Goal: Task Accomplishment & Management: Complete application form

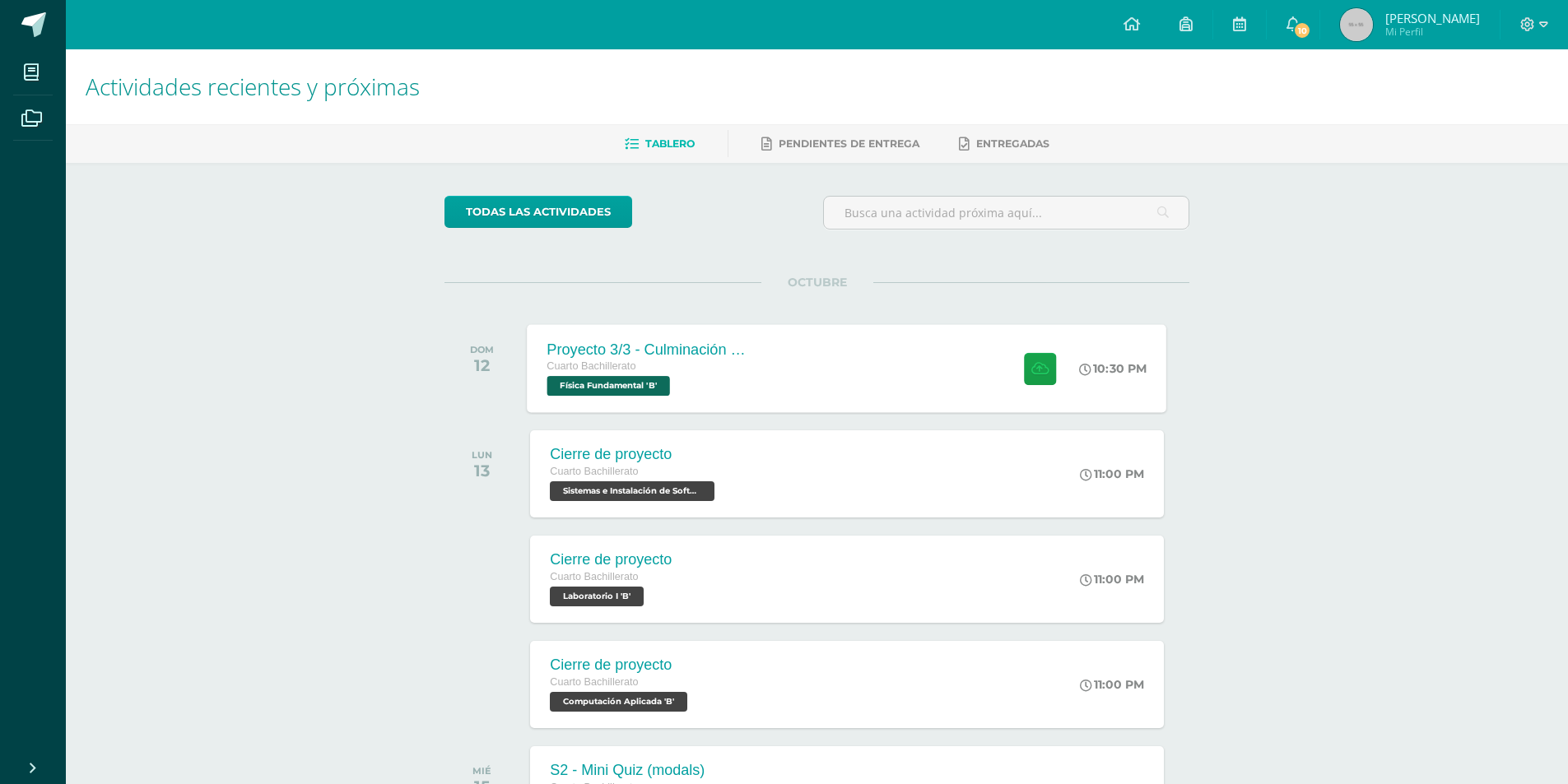
click at [770, 398] on div "Proyecto 3/3 - Culminación y Presentación Cuarto Bachillerato Física Fundamenta…" at bounding box center [847, 368] width 640 height 88
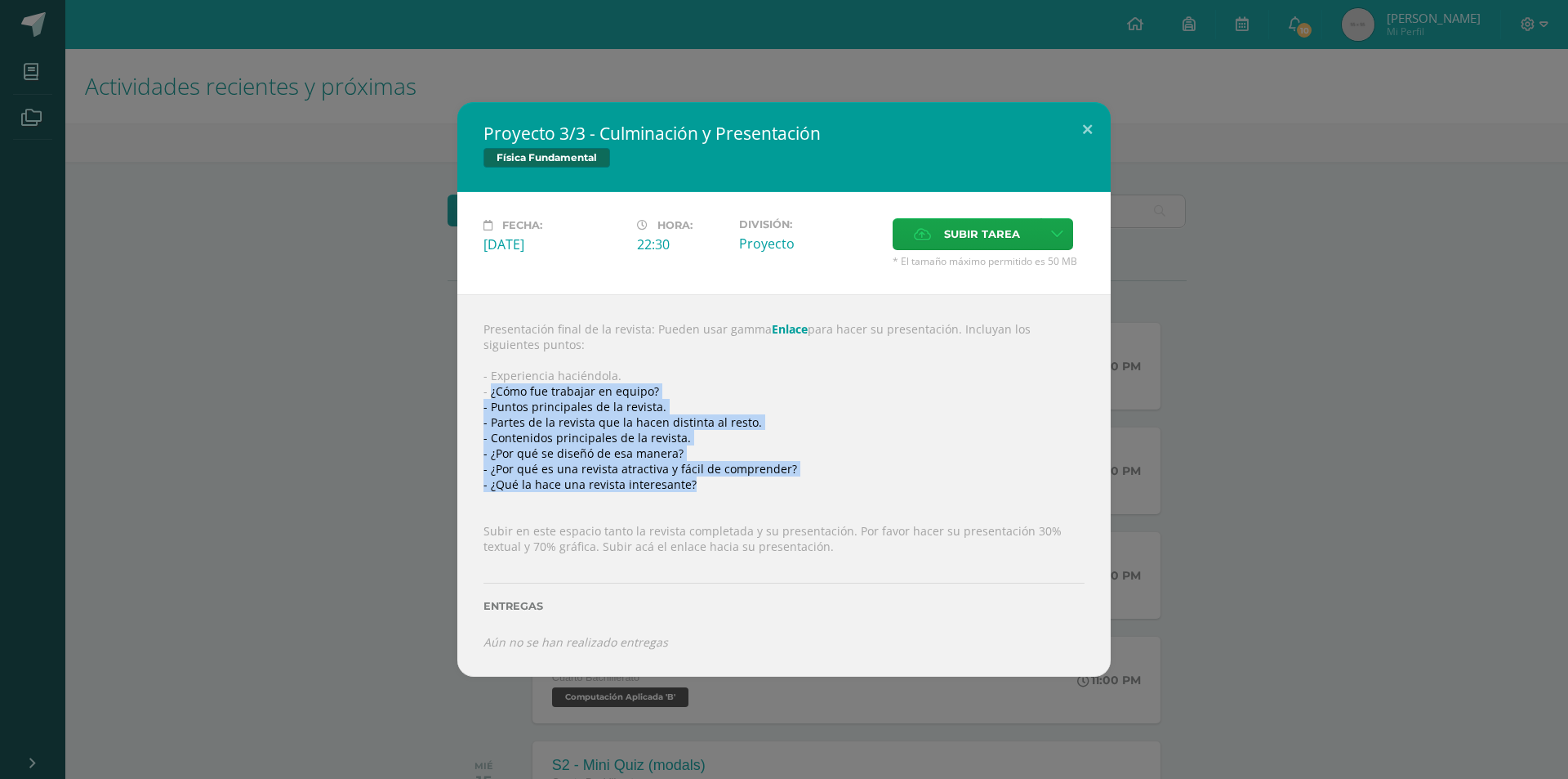
drag, startPoint x: 491, startPoint y: 393, endPoint x: 706, endPoint y: 486, distance: 234.3
click at [706, 486] on div "Presentación final de la revista: Pueden usar gamma Enlace para hacer su presen…" at bounding box center [784, 485] width 654 height 382
copy div "¿Cómo fue trabajar en equipo? - Puntos principales de la revista. - Partes de l…"
click at [1086, 132] on button at bounding box center [1087, 130] width 47 height 56
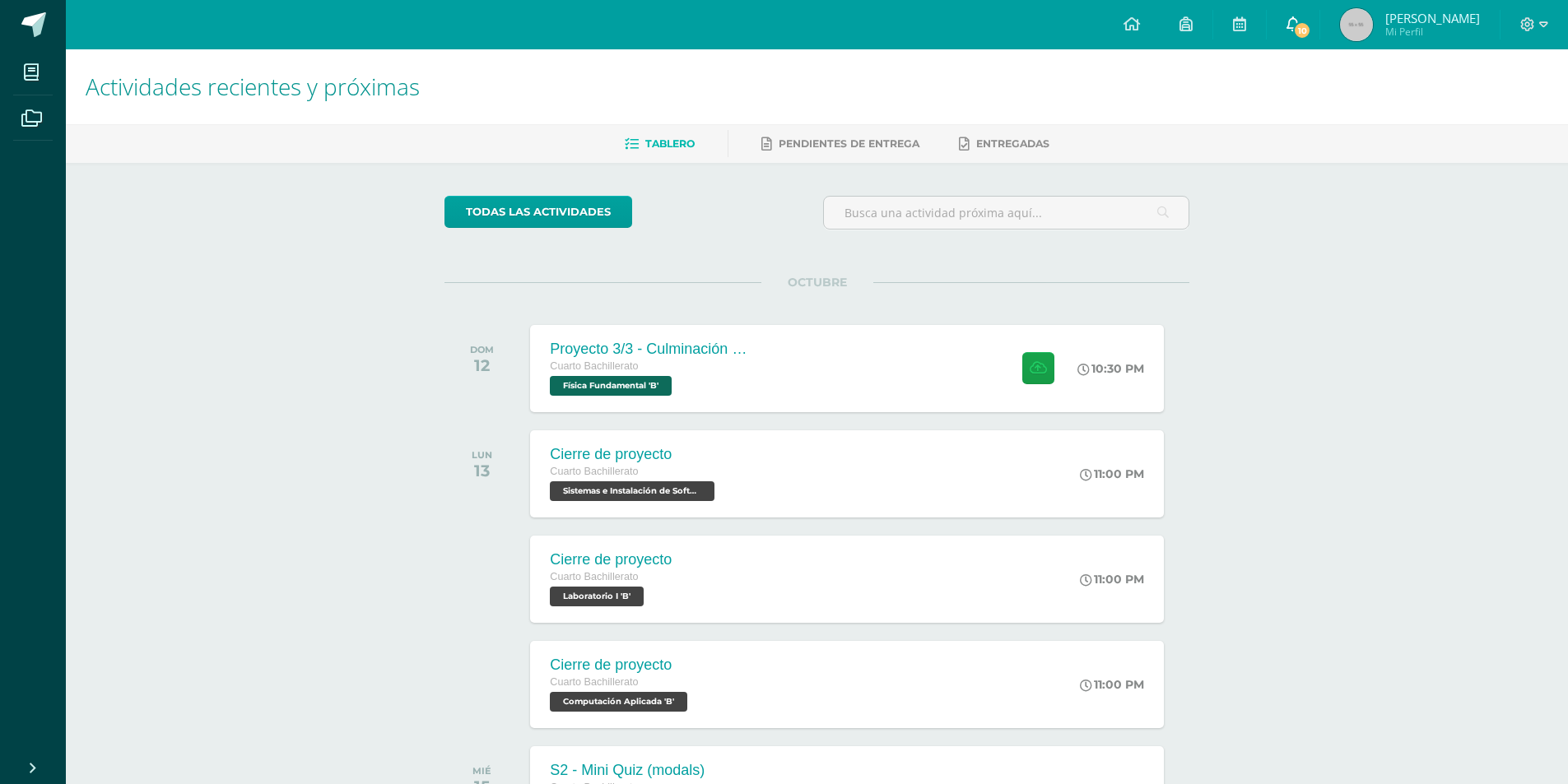
click at [1311, 33] on span "10" at bounding box center [1302, 30] width 18 height 18
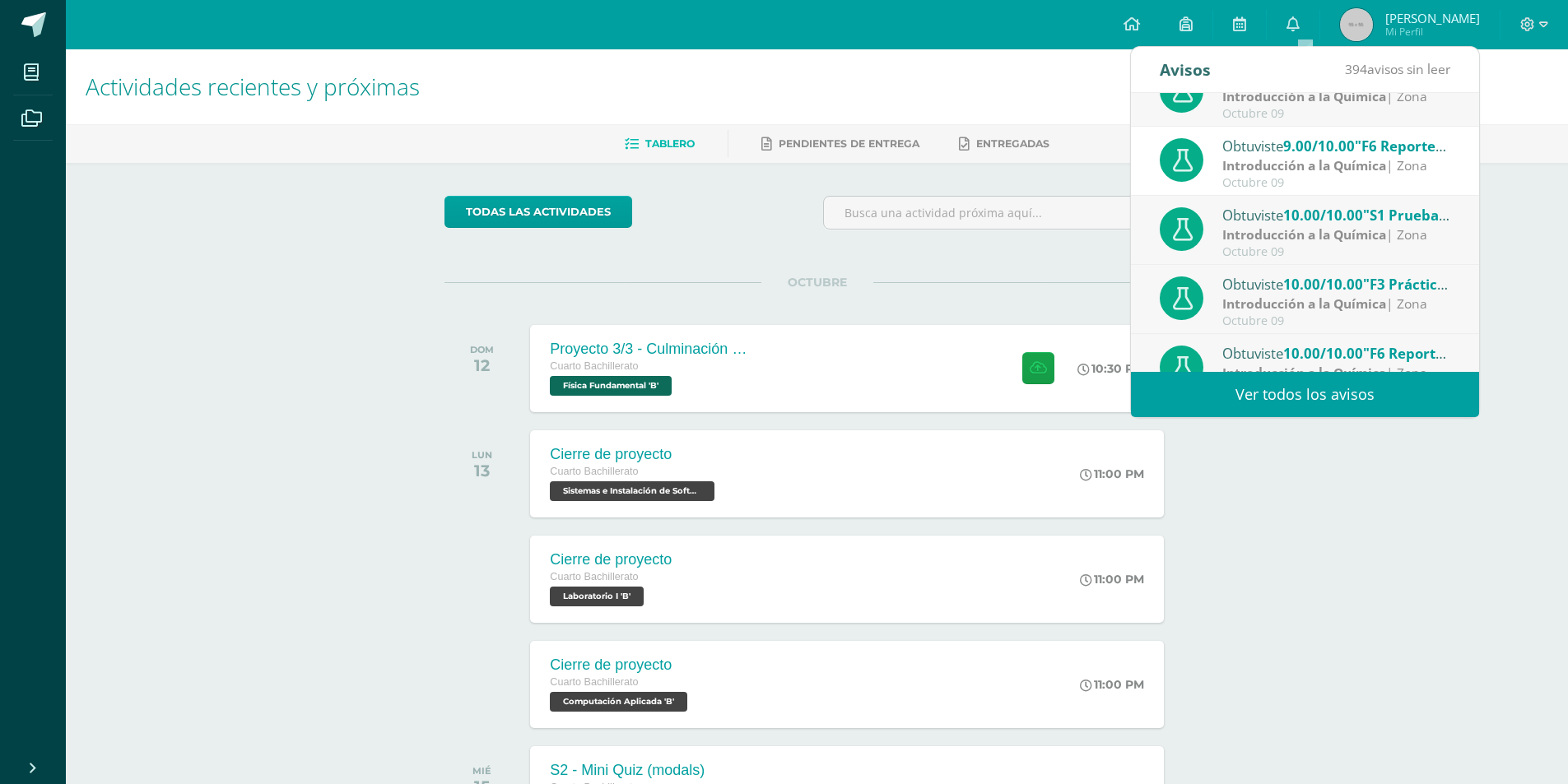
scroll to position [246, 0]
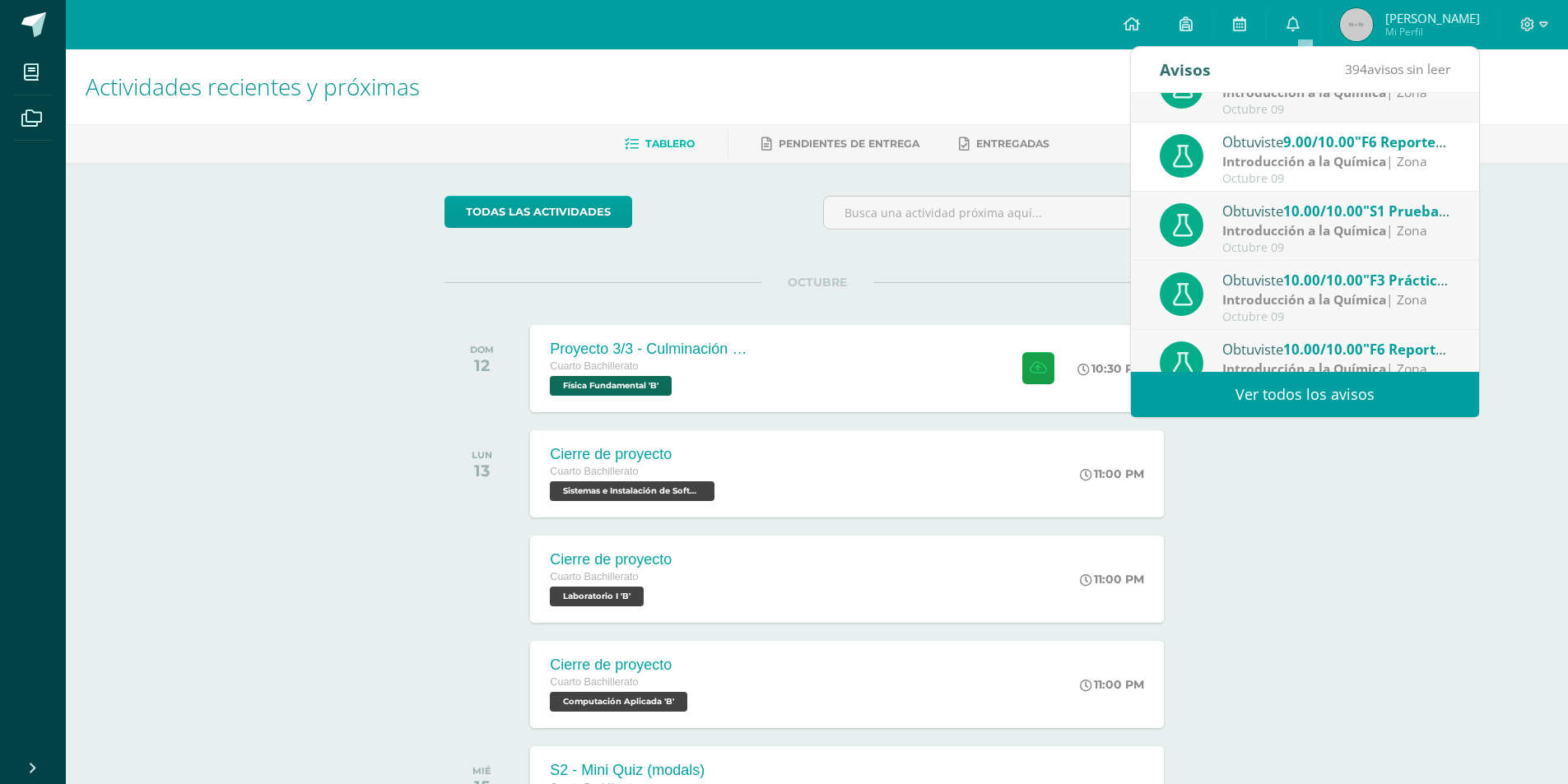
click at [1421, 46] on link "[PERSON_NAME] Mi Perfil" at bounding box center [1409, 24] width 180 height 49
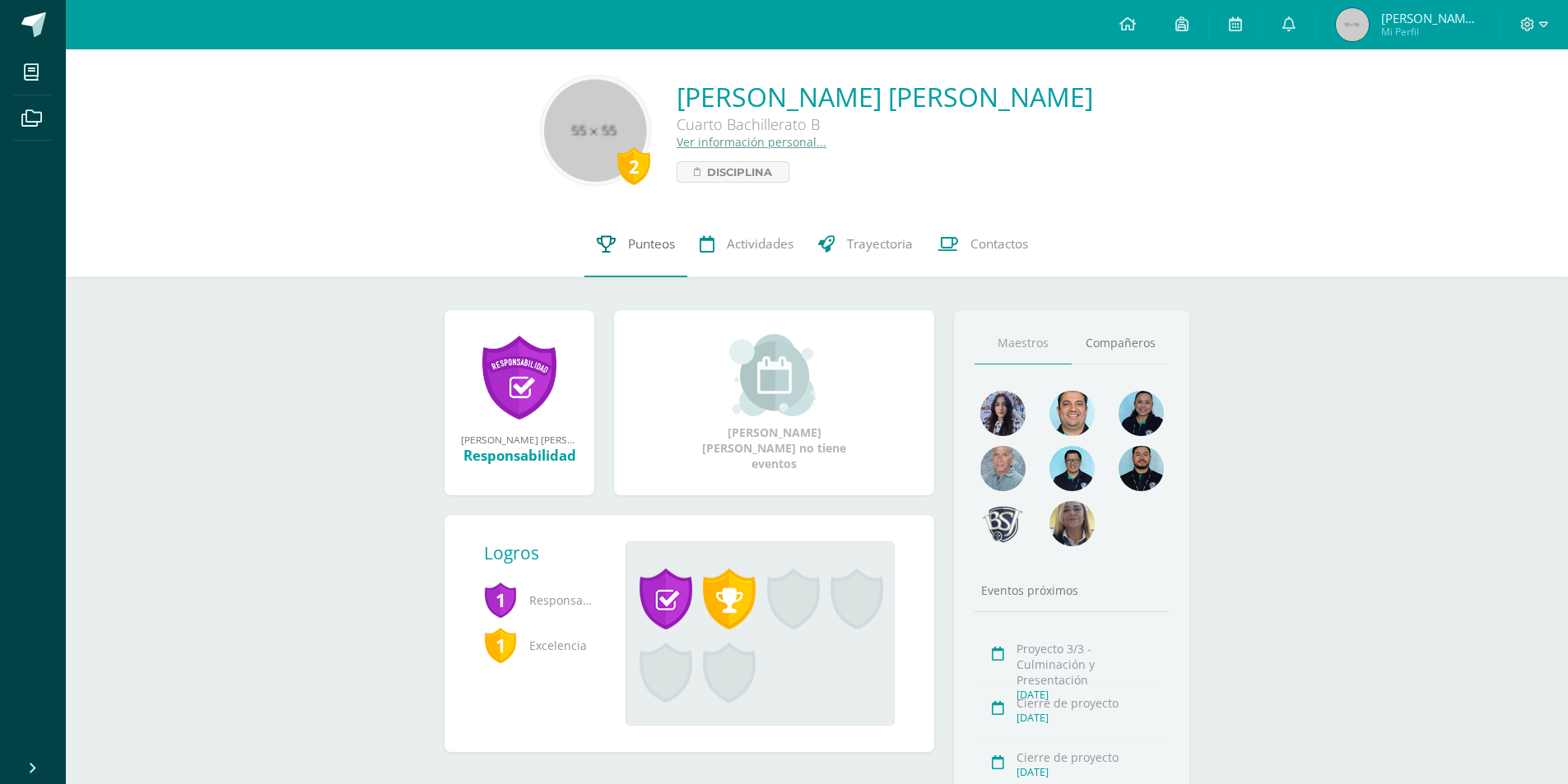
click at [636, 246] on span "Punteos" at bounding box center [651, 243] width 47 height 17
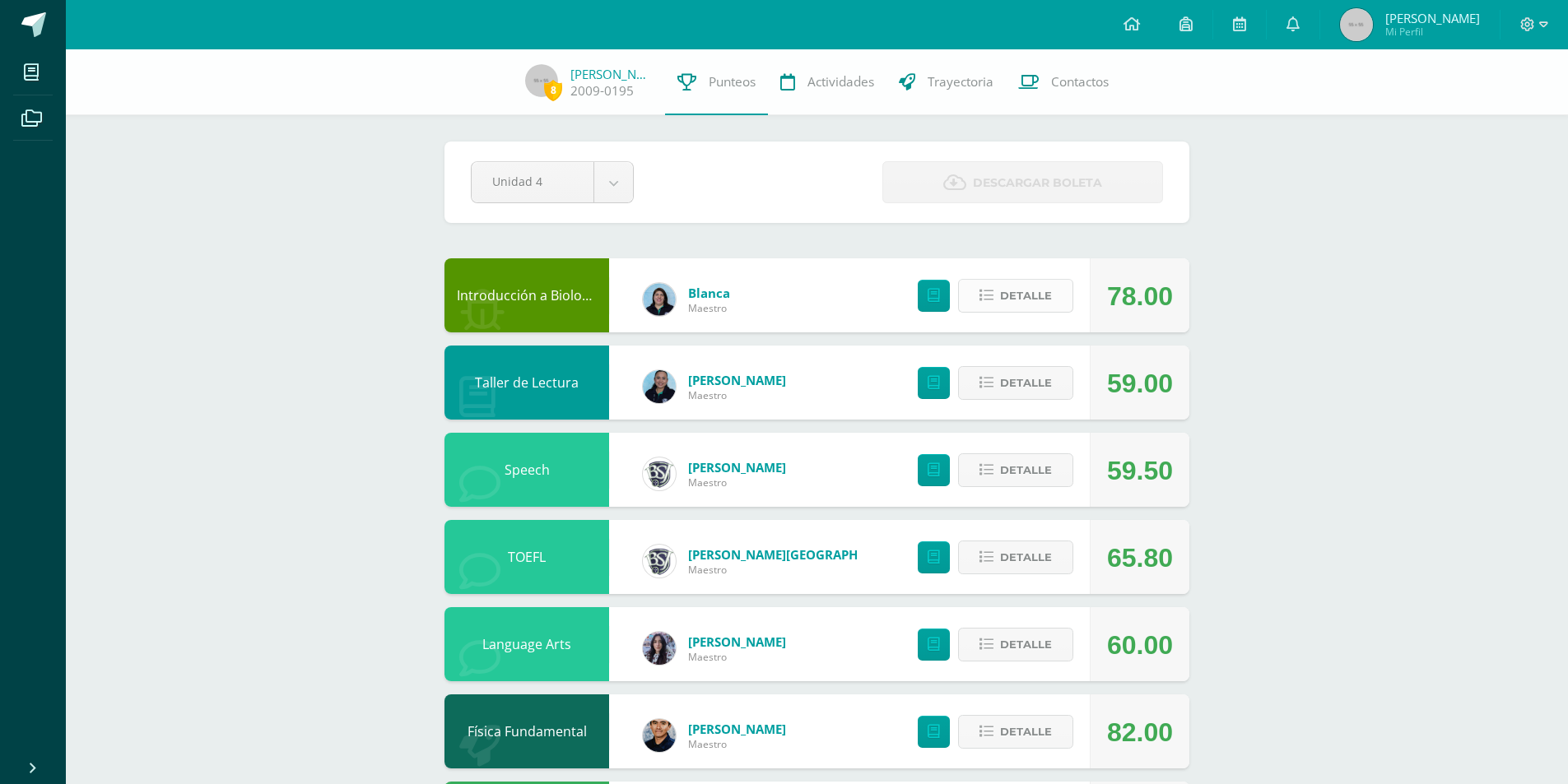
click at [1045, 298] on span "Detalle" at bounding box center [1026, 296] width 52 height 30
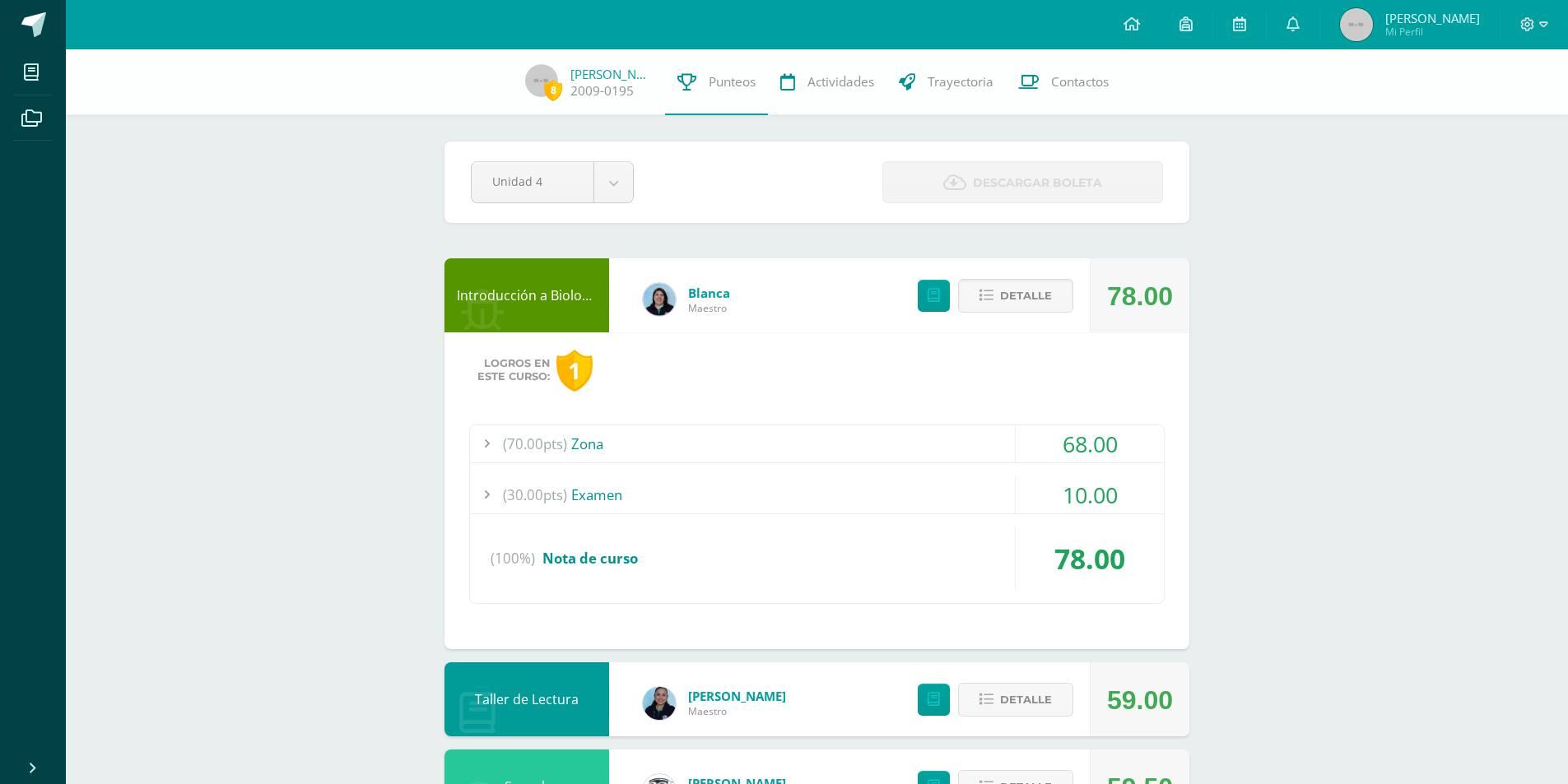
click at [641, 500] on div "(30.00pts) Examen" at bounding box center [817, 494] width 693 height 37
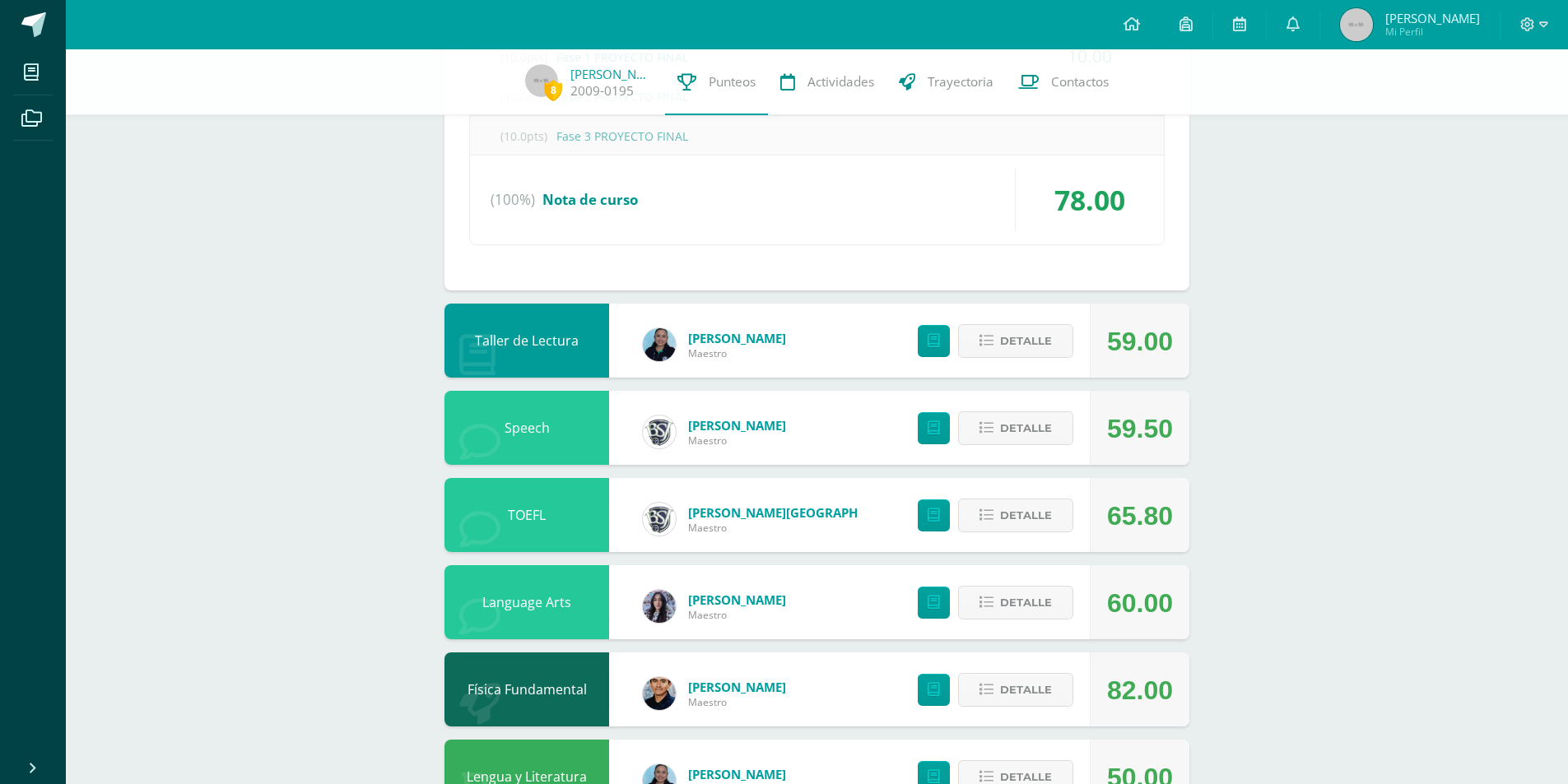
scroll to position [576, 0]
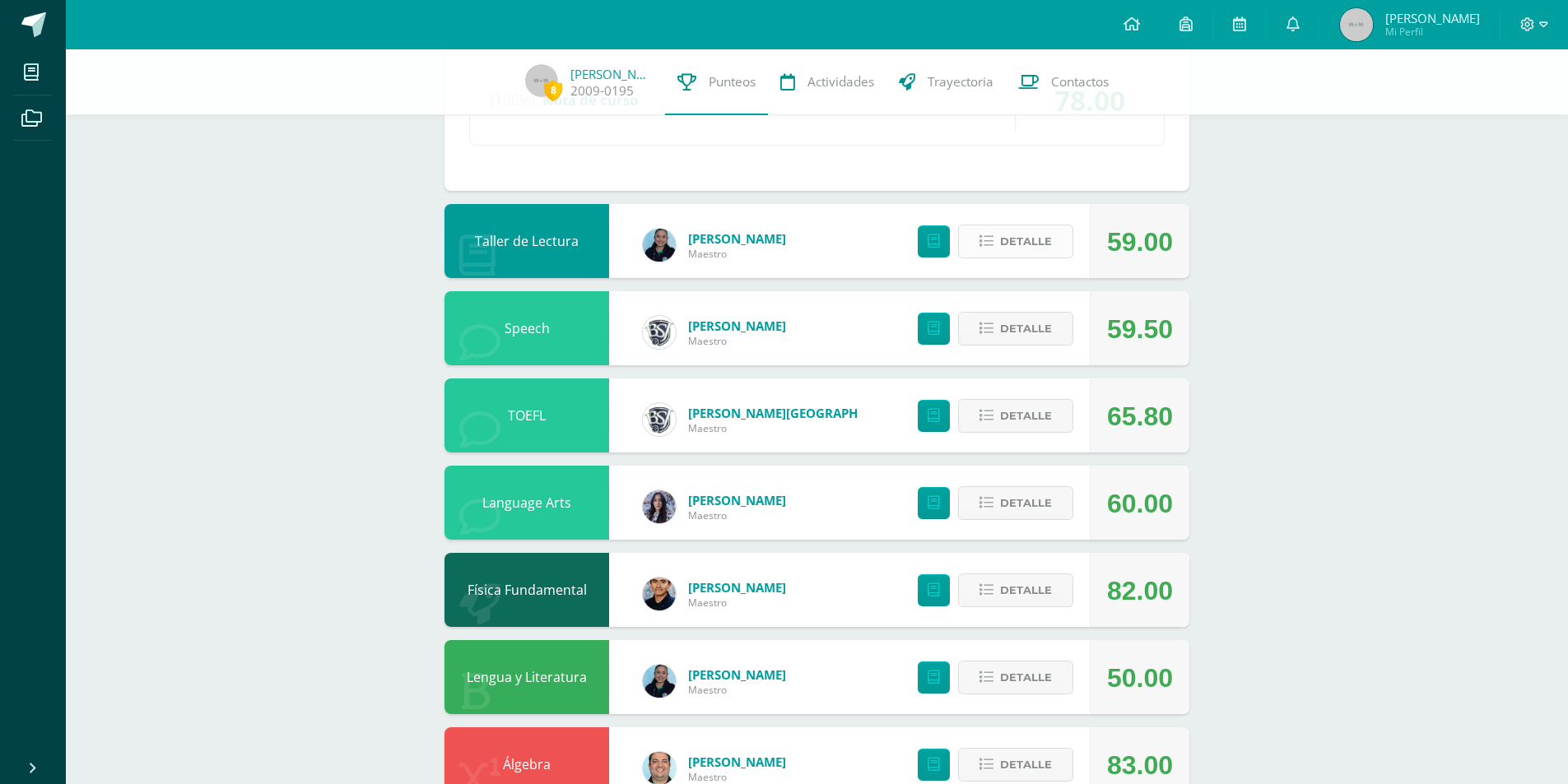
click at [998, 248] on button "Detalle" at bounding box center [1015, 241] width 115 height 34
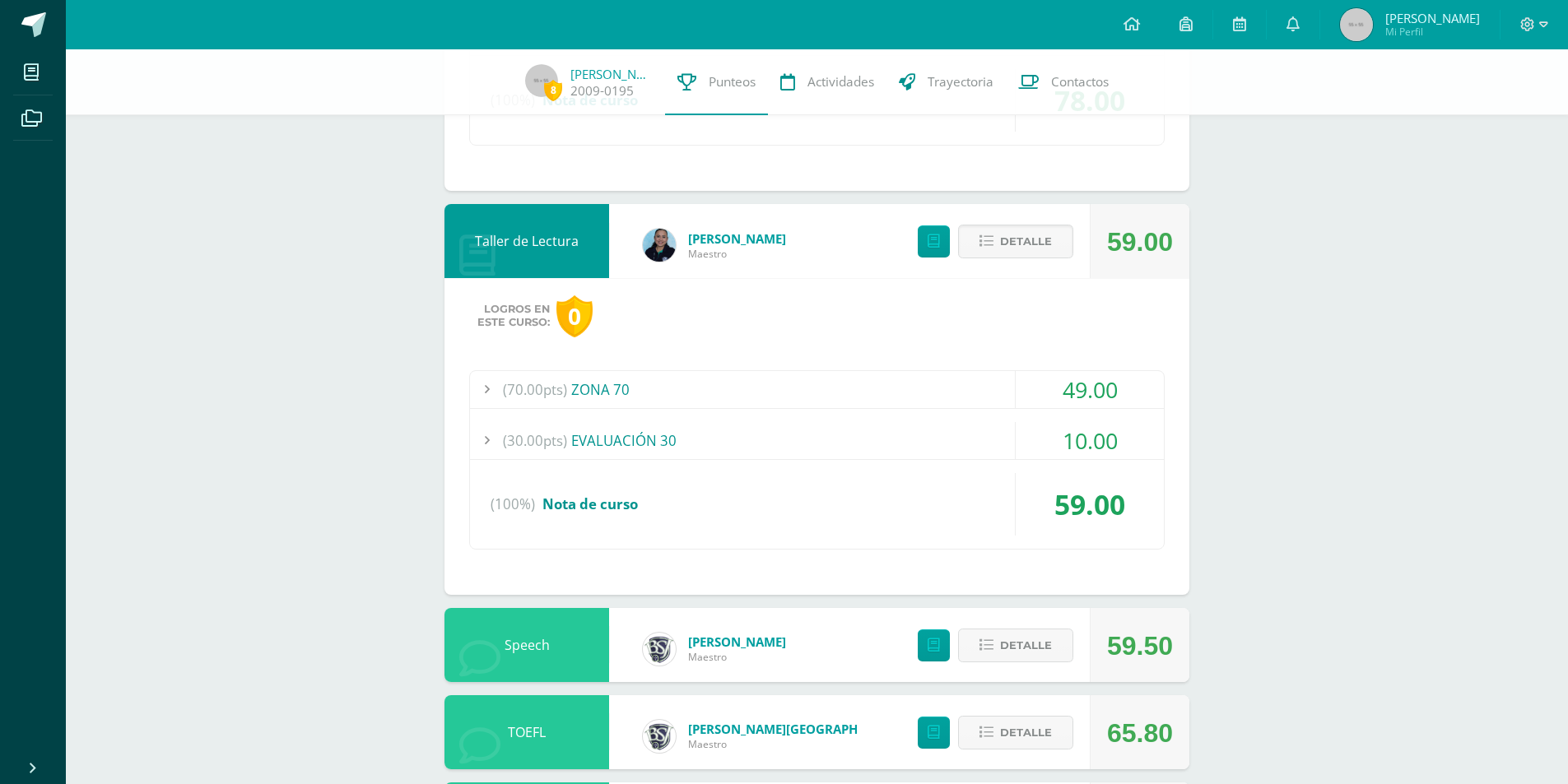
click at [688, 396] on div "(70.00pts) ZONA 70" at bounding box center [817, 388] width 693 height 37
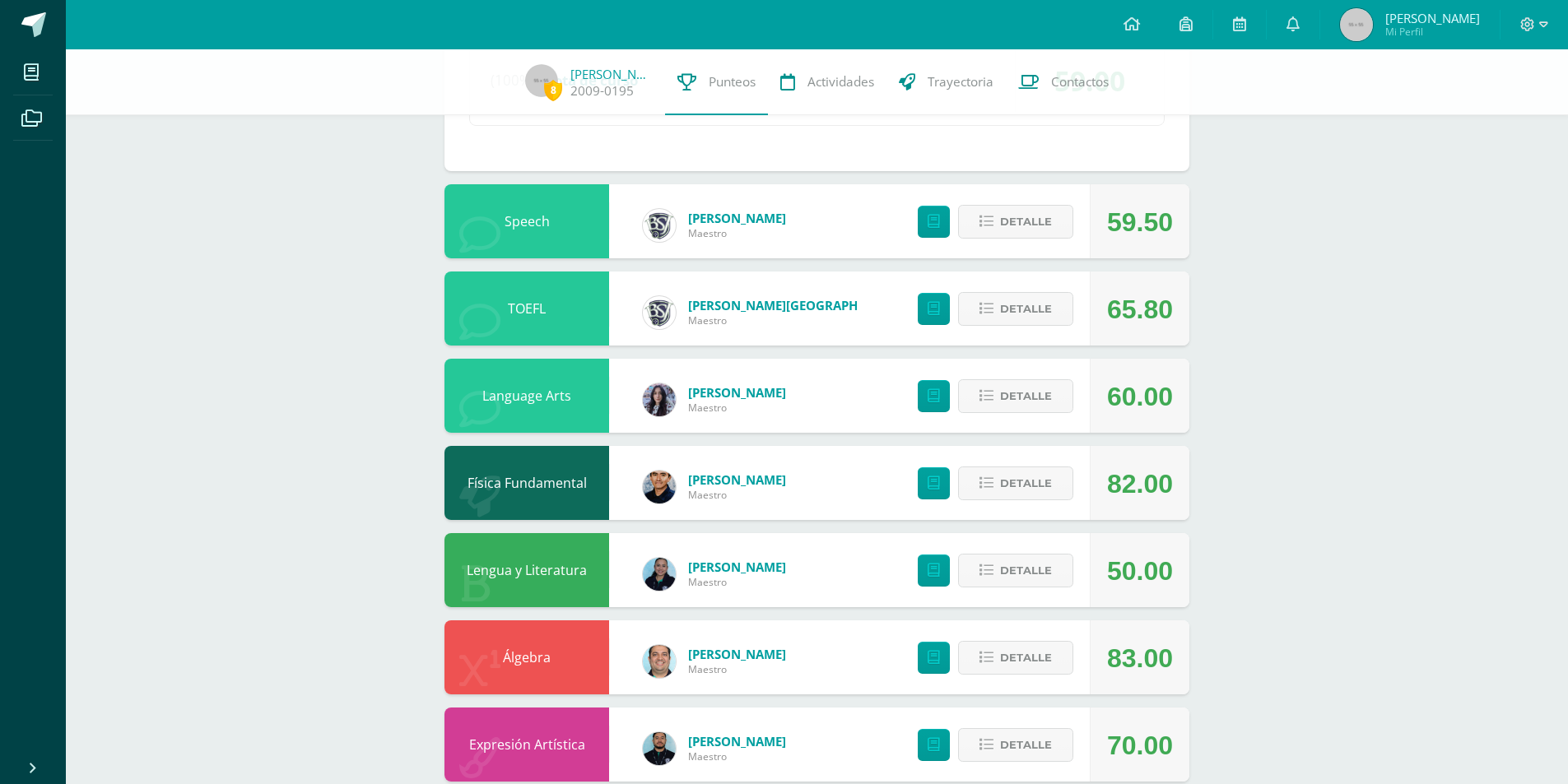
scroll to position [1151, 0]
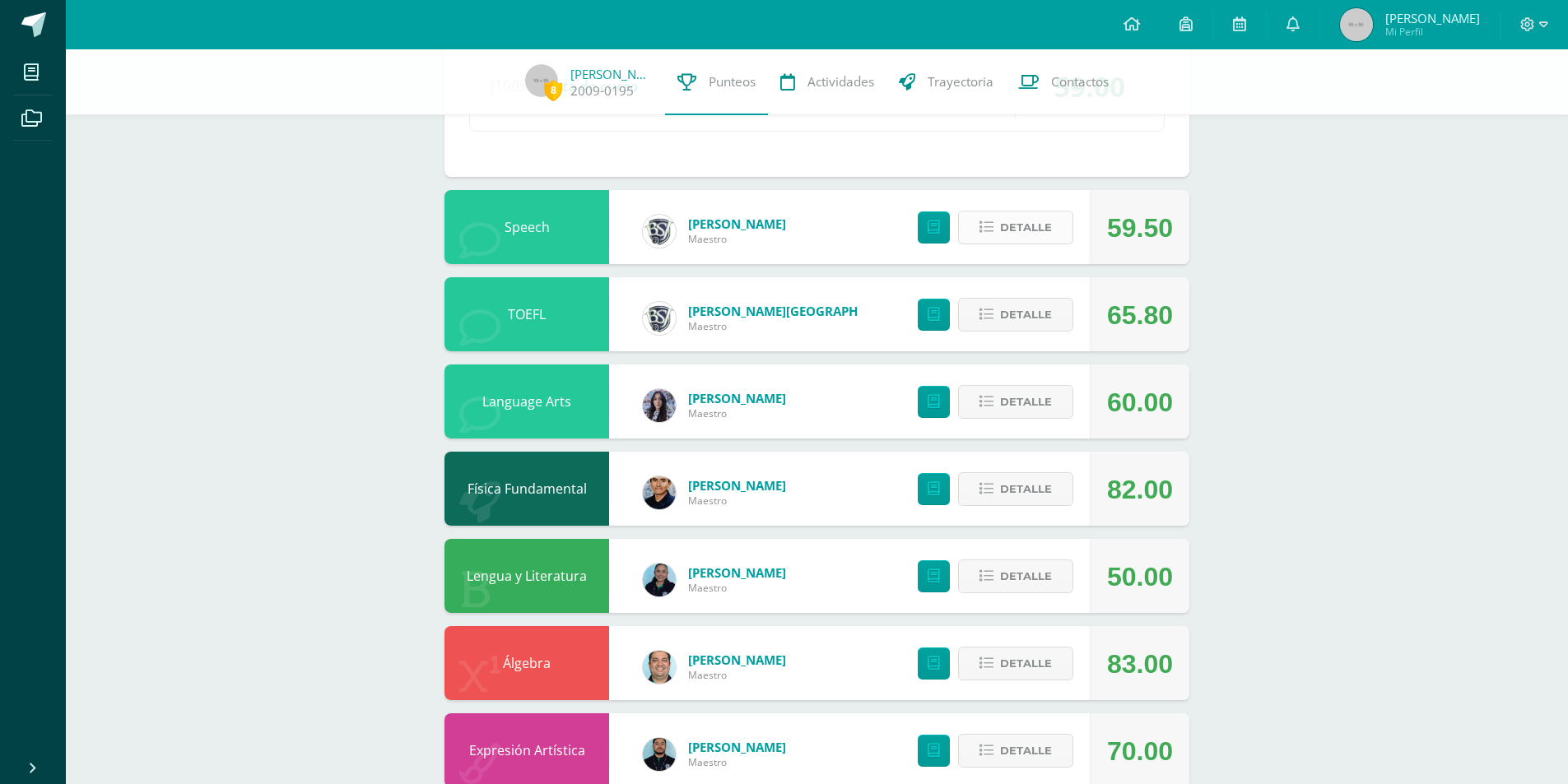
click at [1041, 227] on span "Detalle" at bounding box center [1026, 228] width 52 height 30
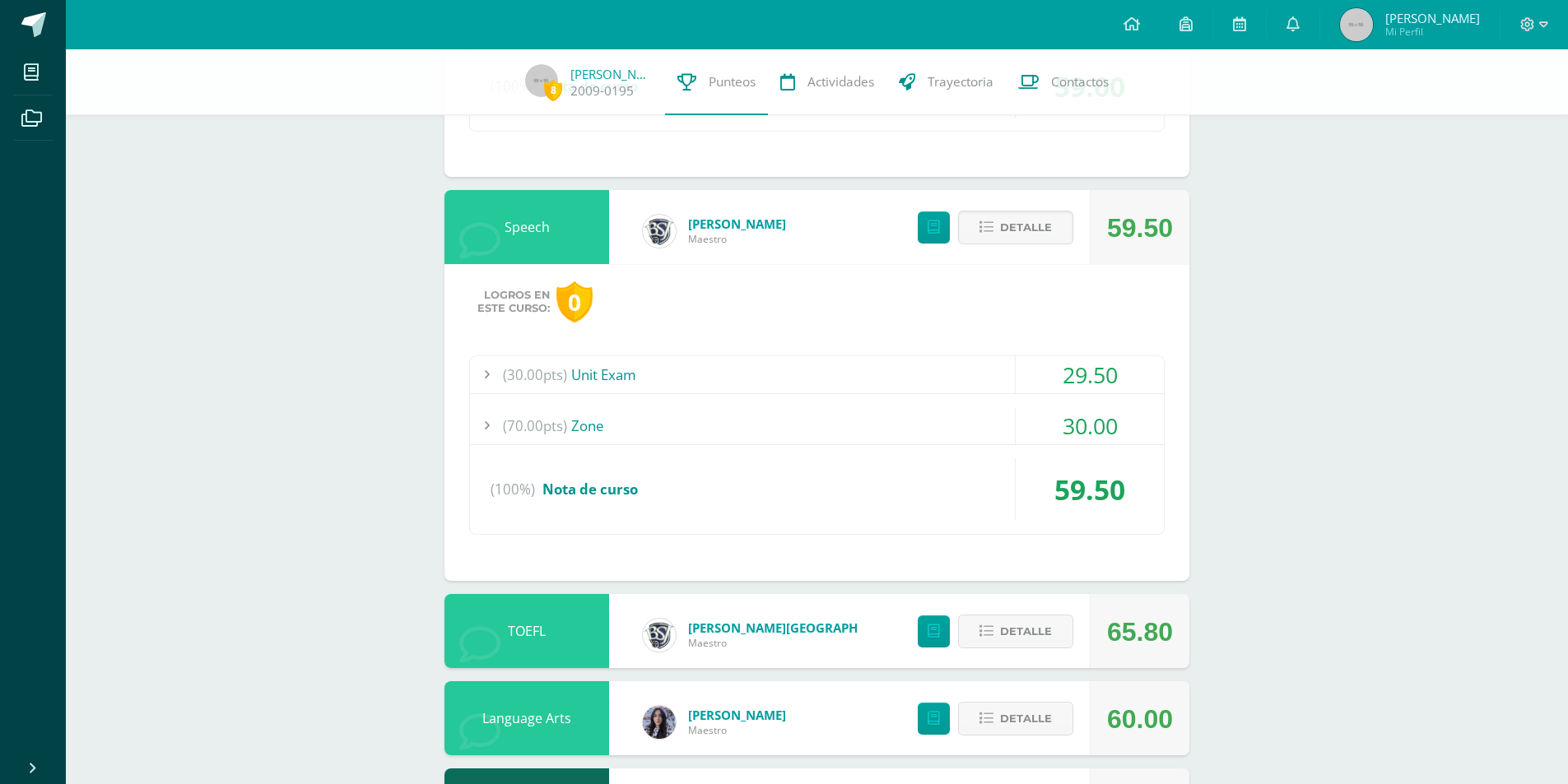
click at [723, 373] on div "(30.00pts) Unit Exam" at bounding box center [817, 374] width 693 height 37
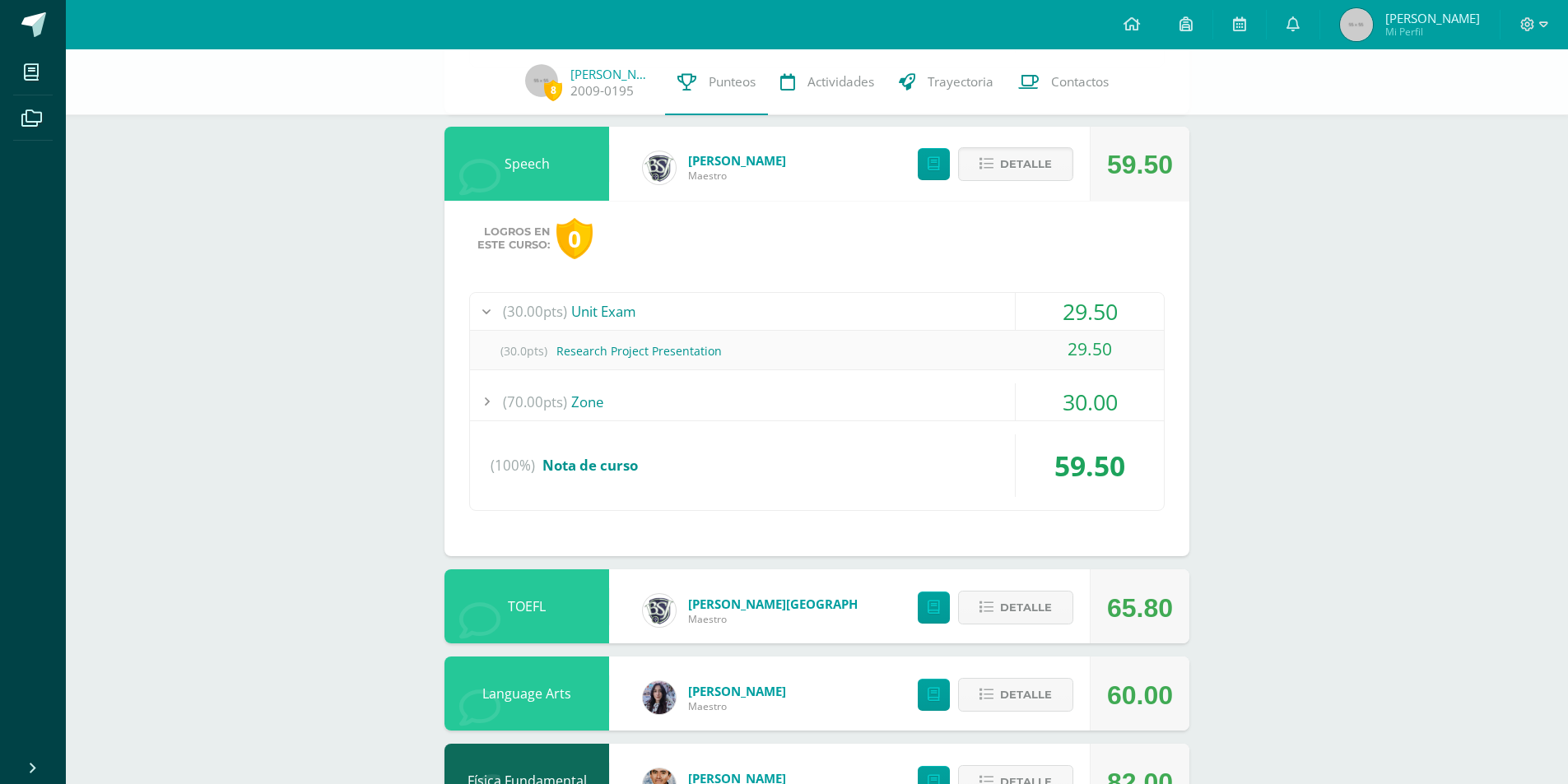
scroll to position [875, 0]
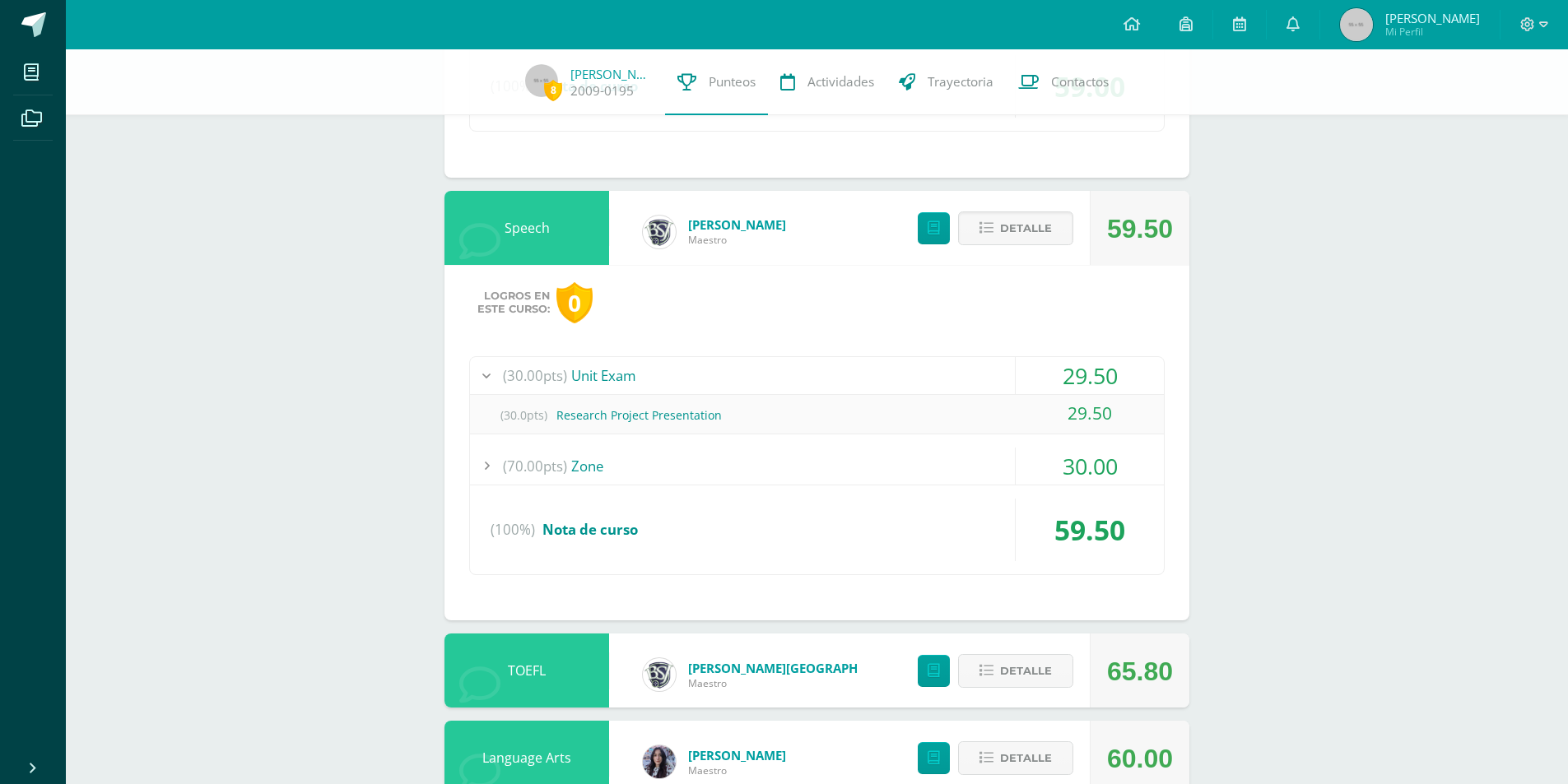
click at [641, 469] on div "(70.00pts) Zone" at bounding box center [817, 465] width 693 height 37
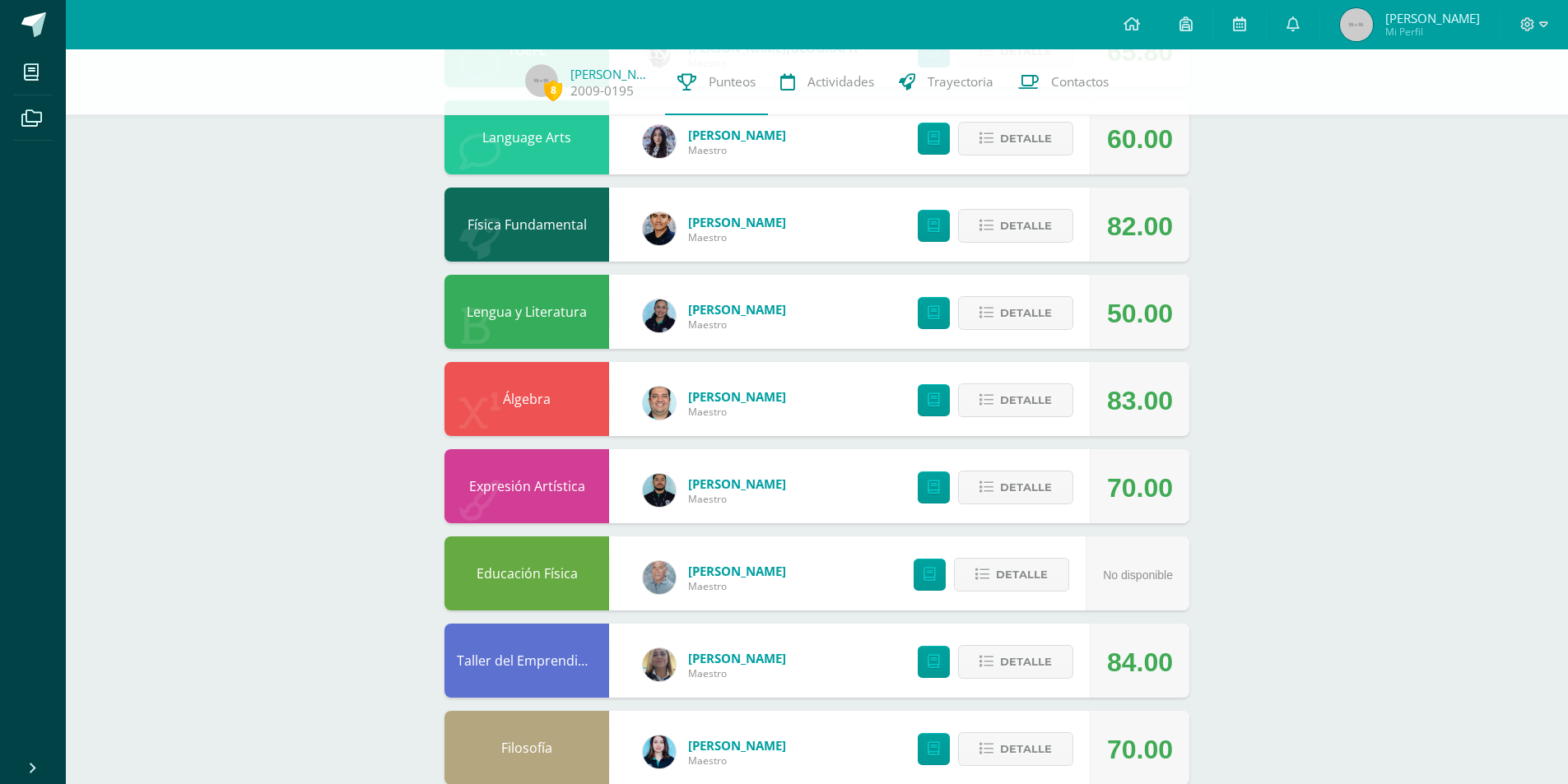
scroll to position [1615, 0]
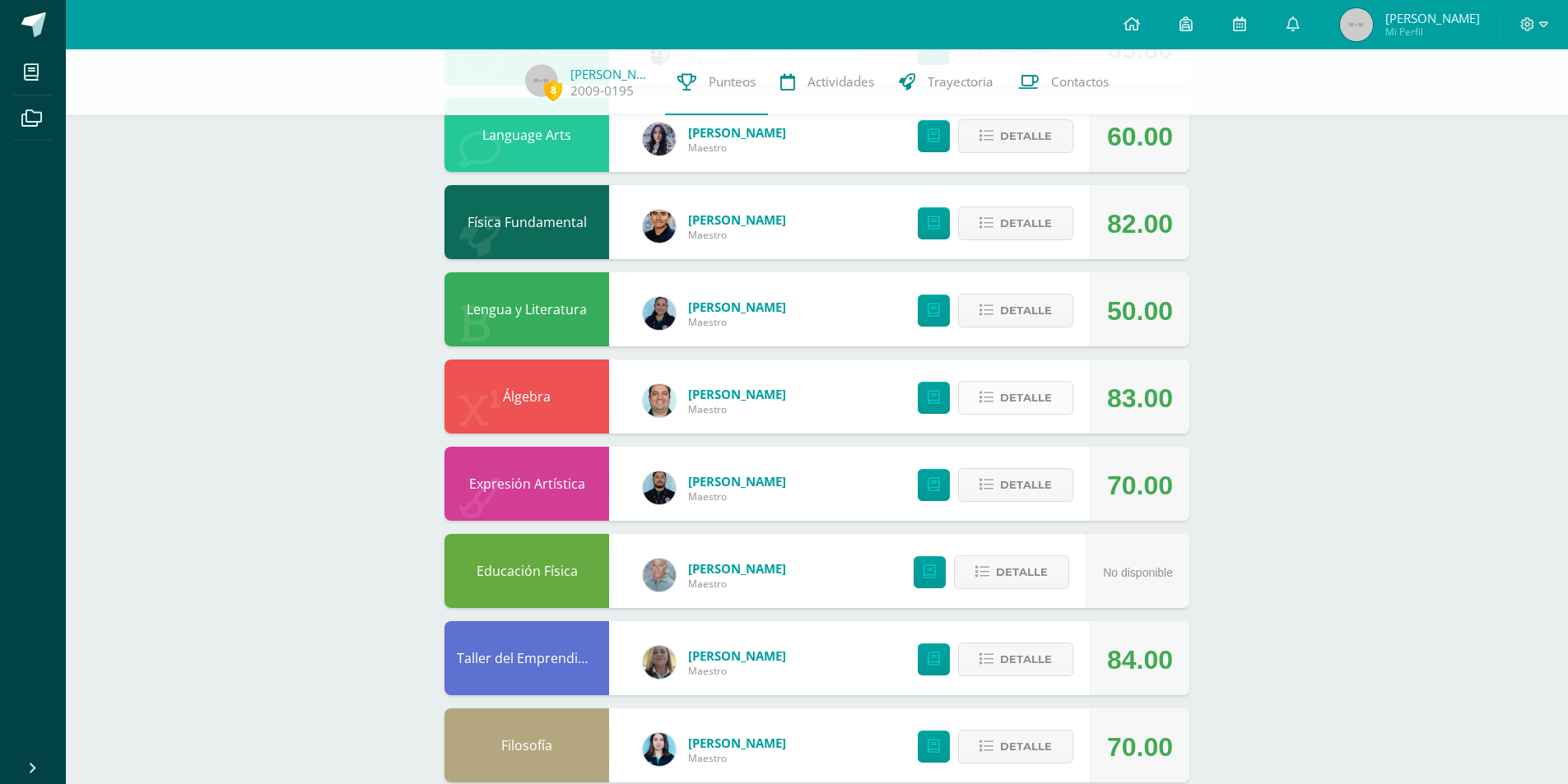
click at [1060, 408] on button "Detalle" at bounding box center [1015, 397] width 115 height 34
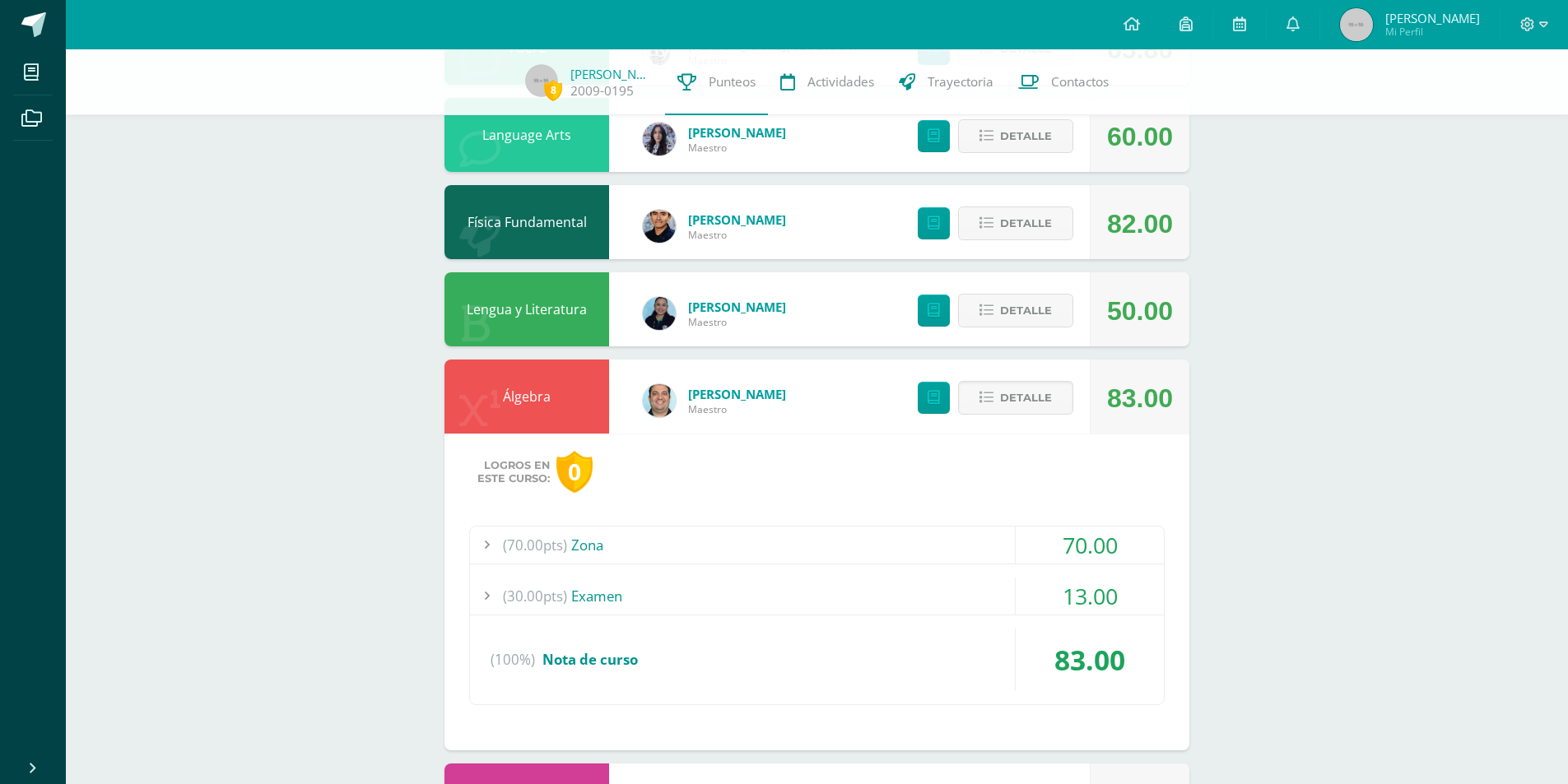
click at [769, 548] on div "(70.00pts) Zona" at bounding box center [817, 544] width 693 height 37
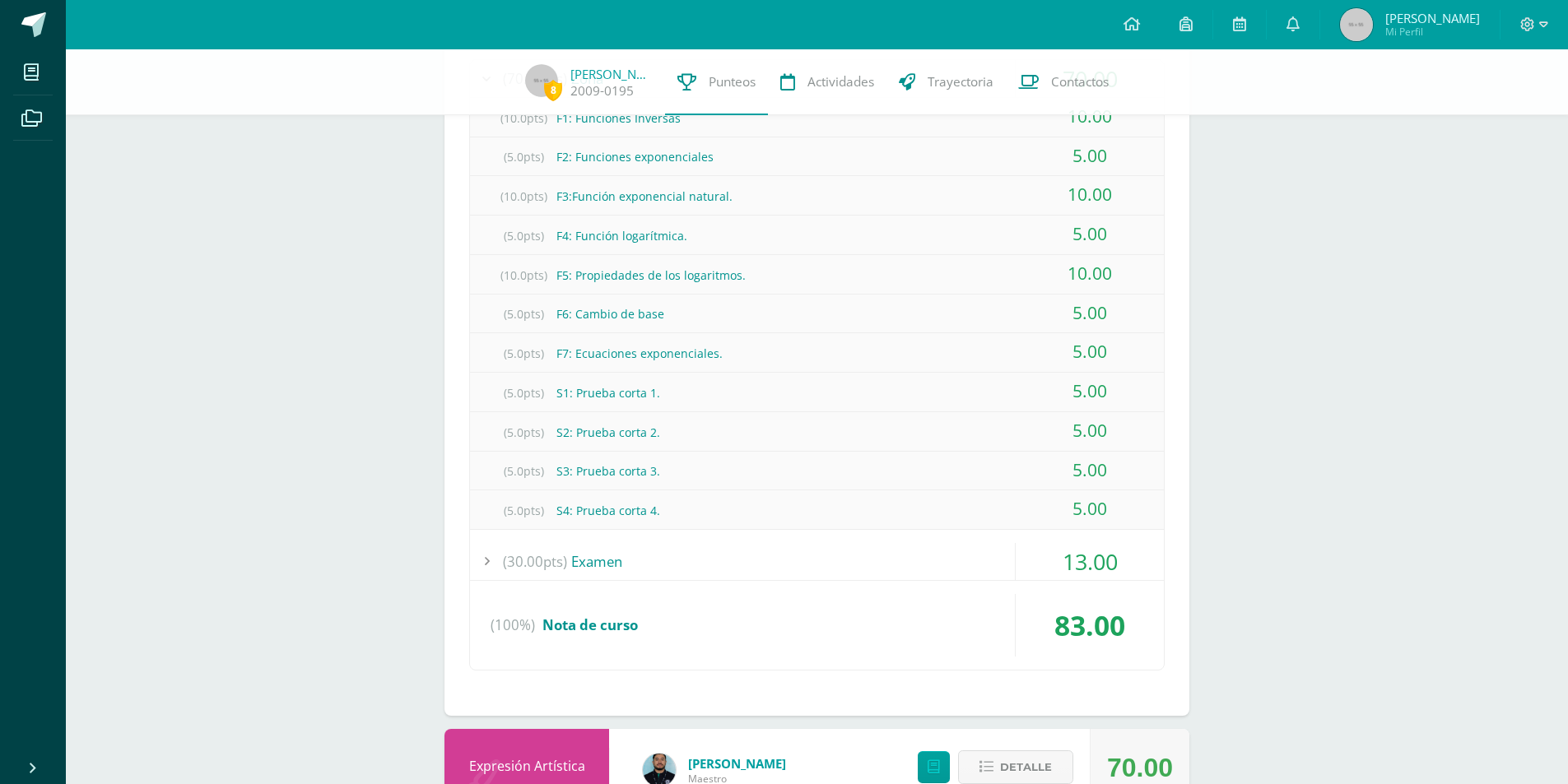
scroll to position [1952, 0]
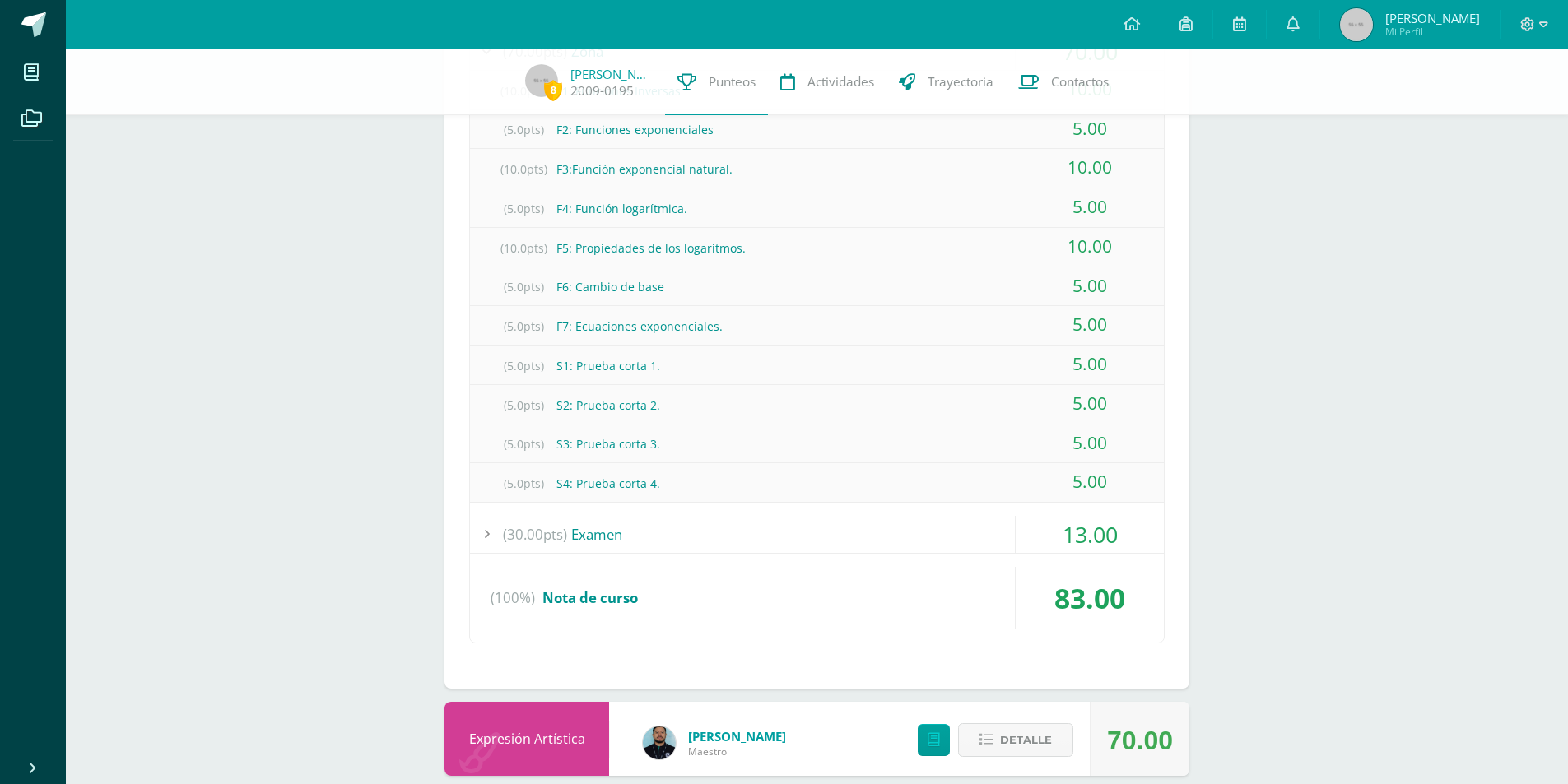
click at [790, 528] on div "(30.00pts) Examen" at bounding box center [817, 534] width 693 height 37
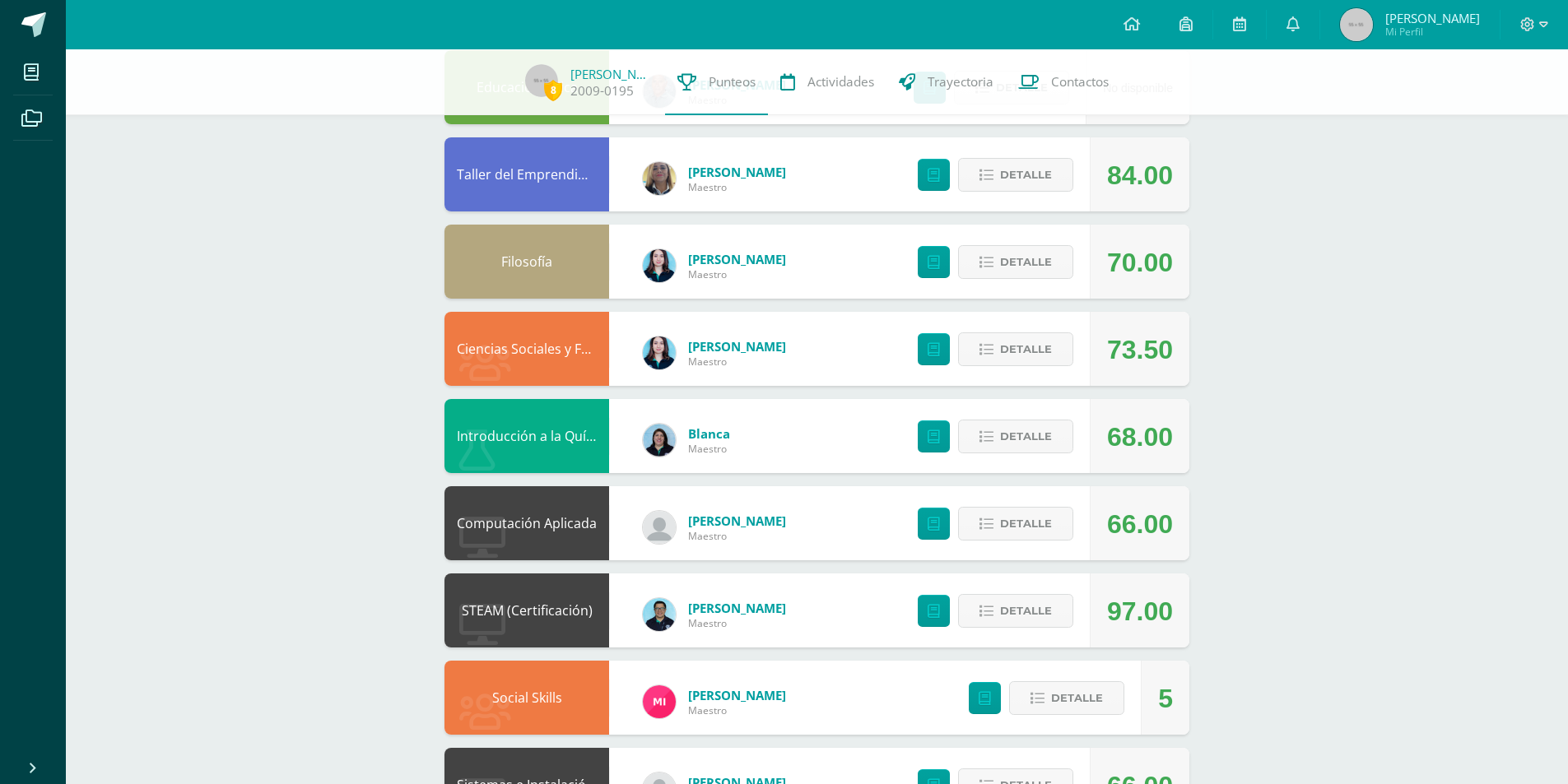
scroll to position [2363, 0]
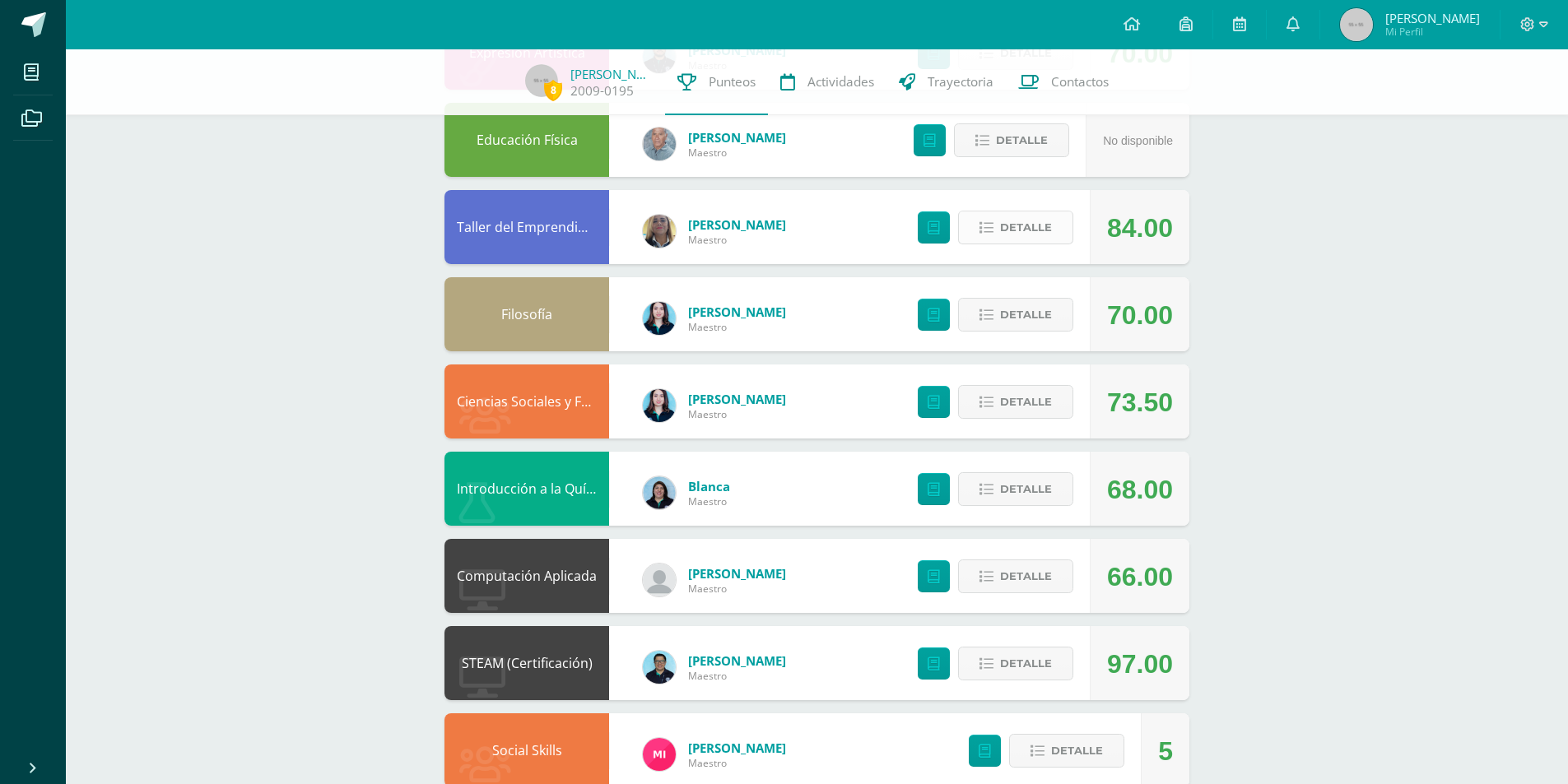
click at [1013, 241] on span "Detalle" at bounding box center [1026, 228] width 52 height 30
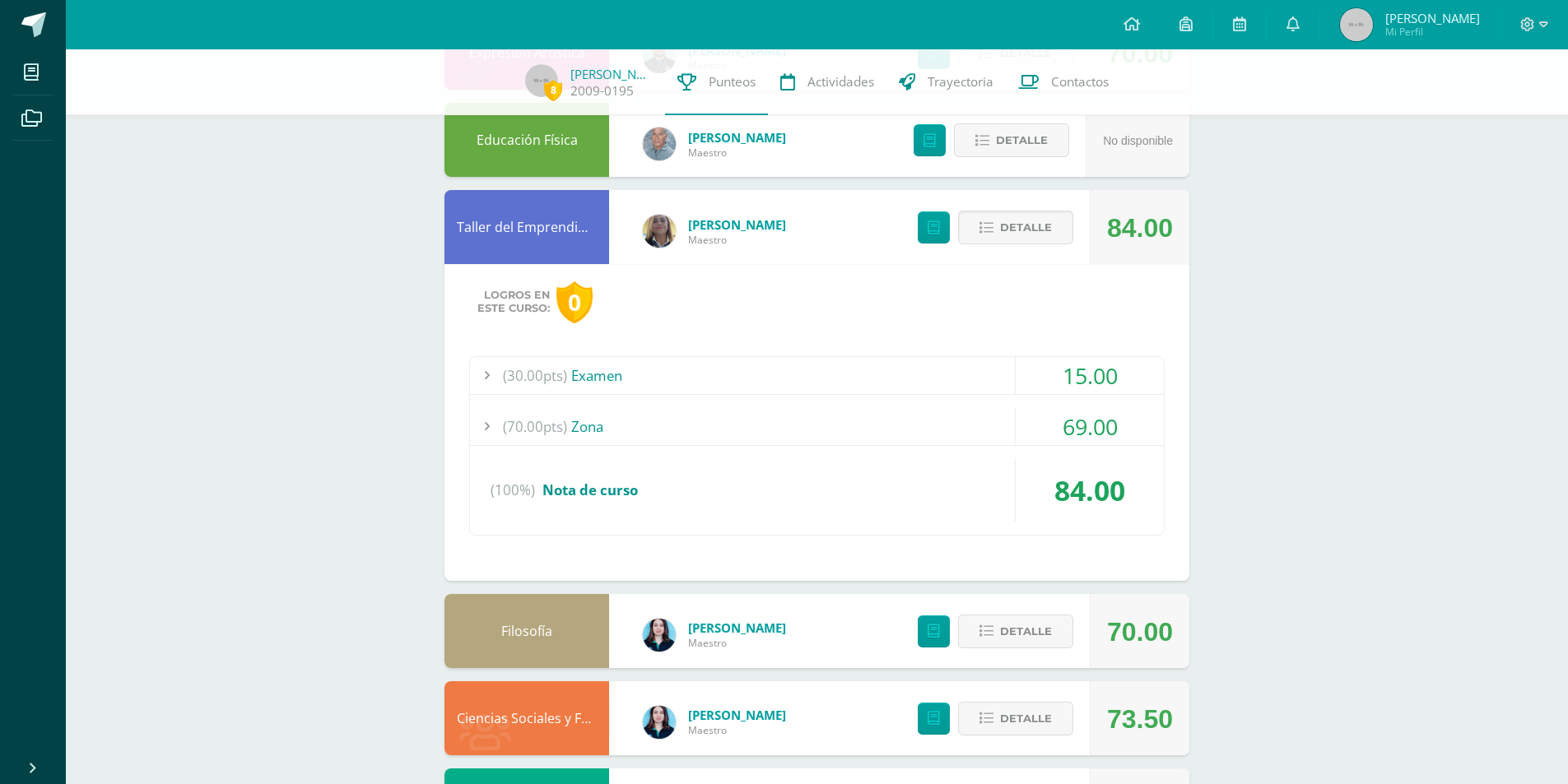
click at [667, 424] on div "(70.00pts) Zona" at bounding box center [817, 426] width 693 height 37
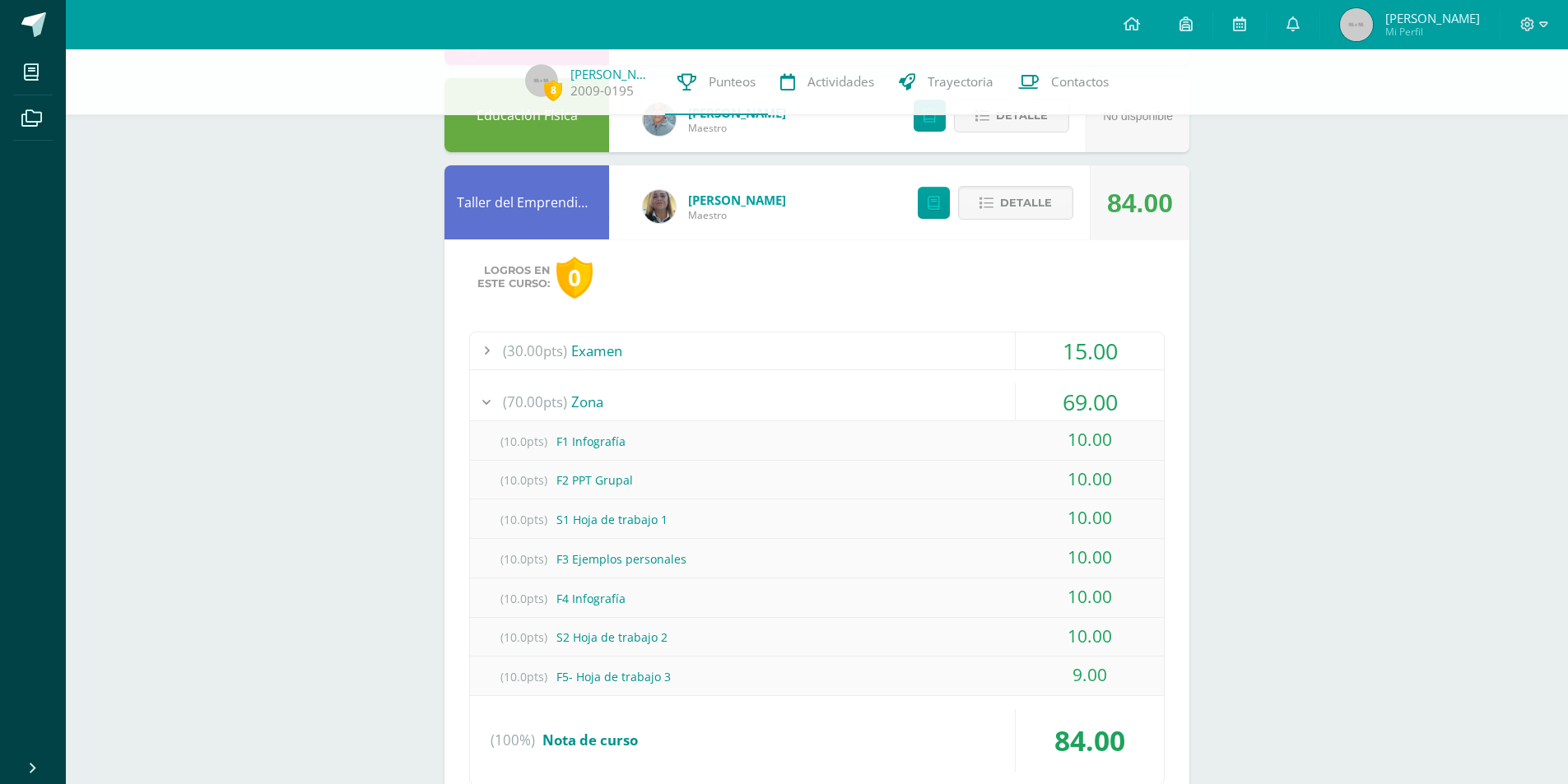
scroll to position [2198, 0]
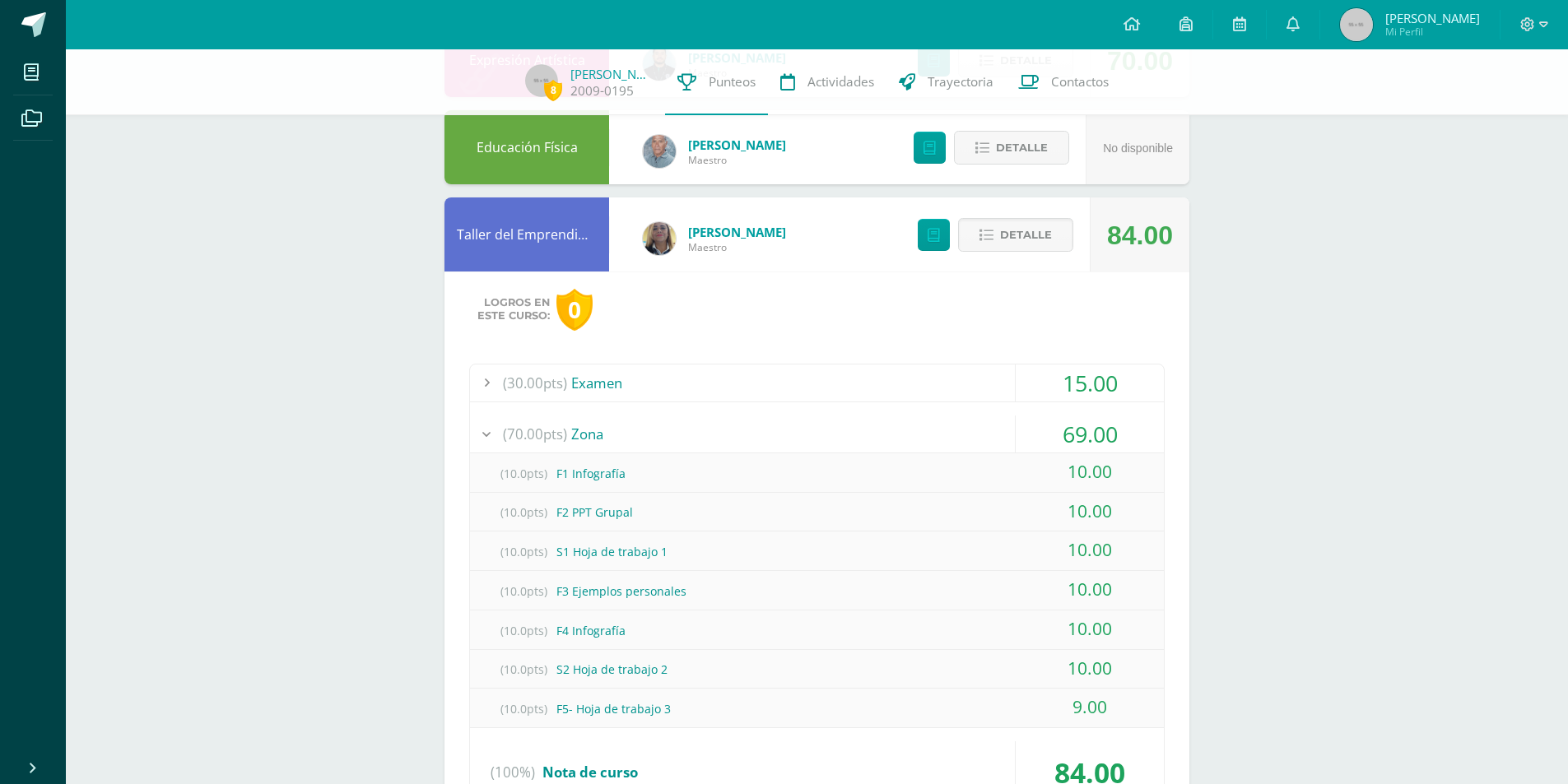
click at [627, 379] on div "(30.00pts) Examen" at bounding box center [817, 382] width 693 height 37
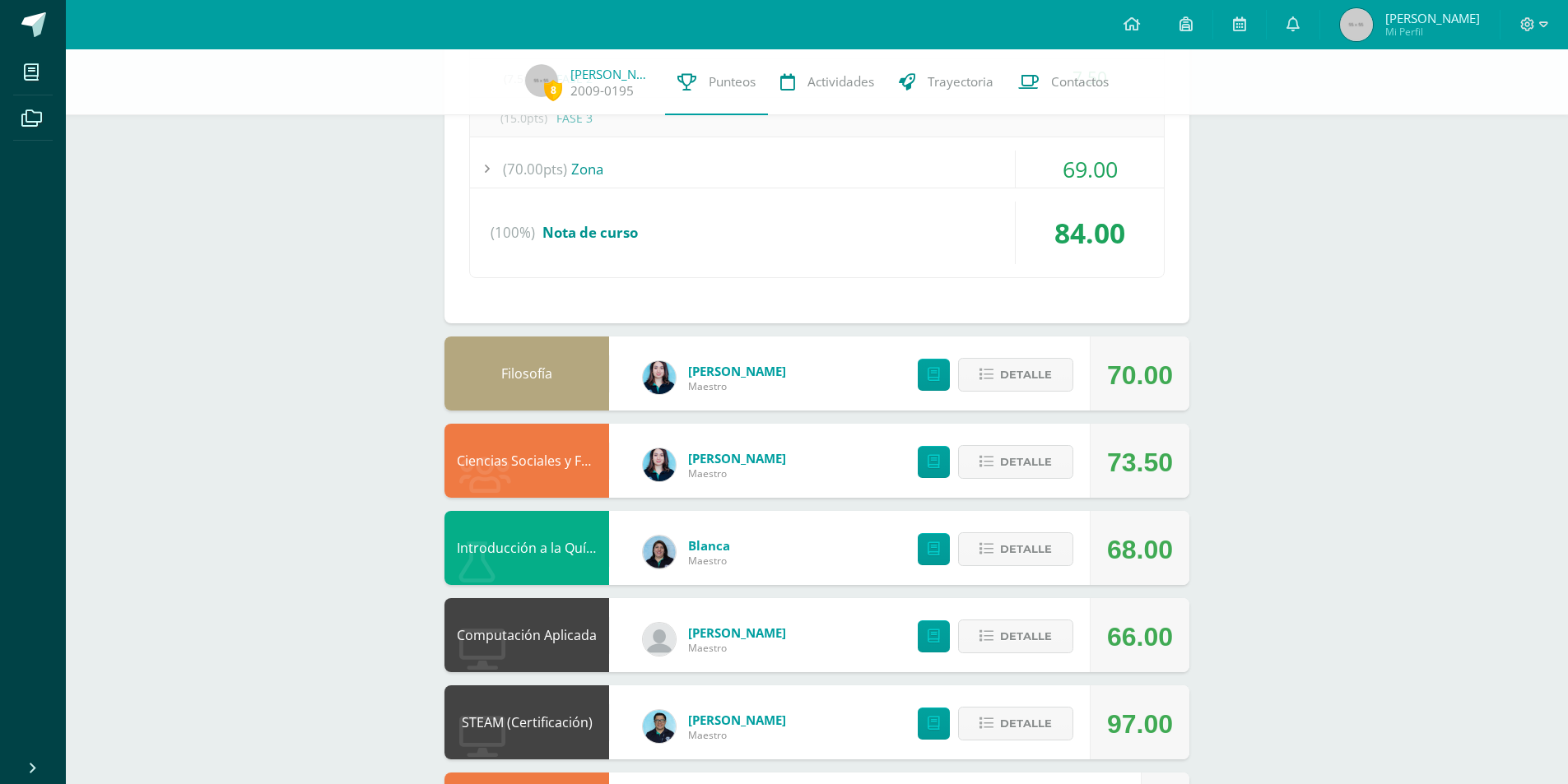
scroll to position [2610, 0]
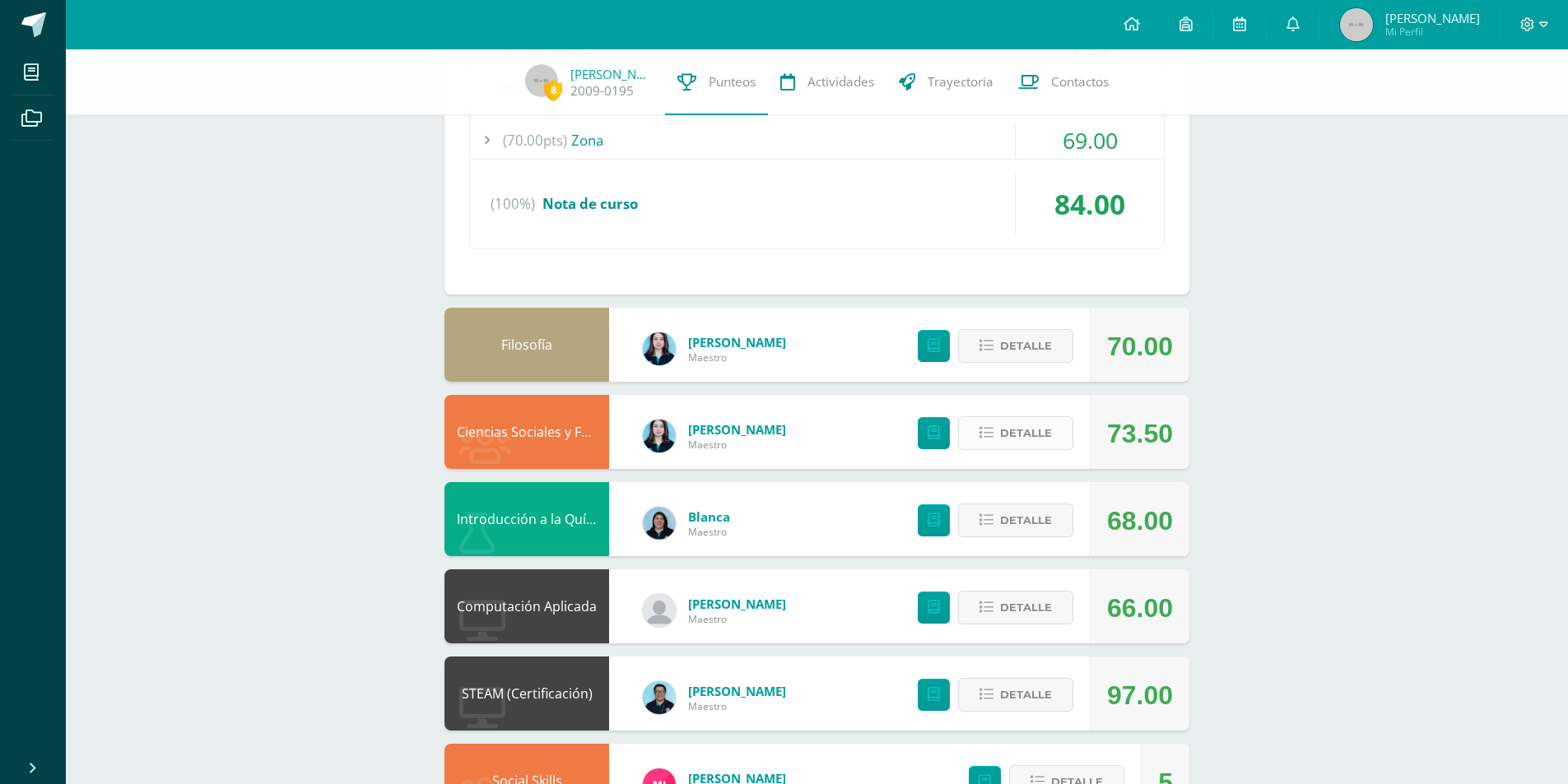
click at [1021, 428] on span "Detalle" at bounding box center [1026, 433] width 52 height 30
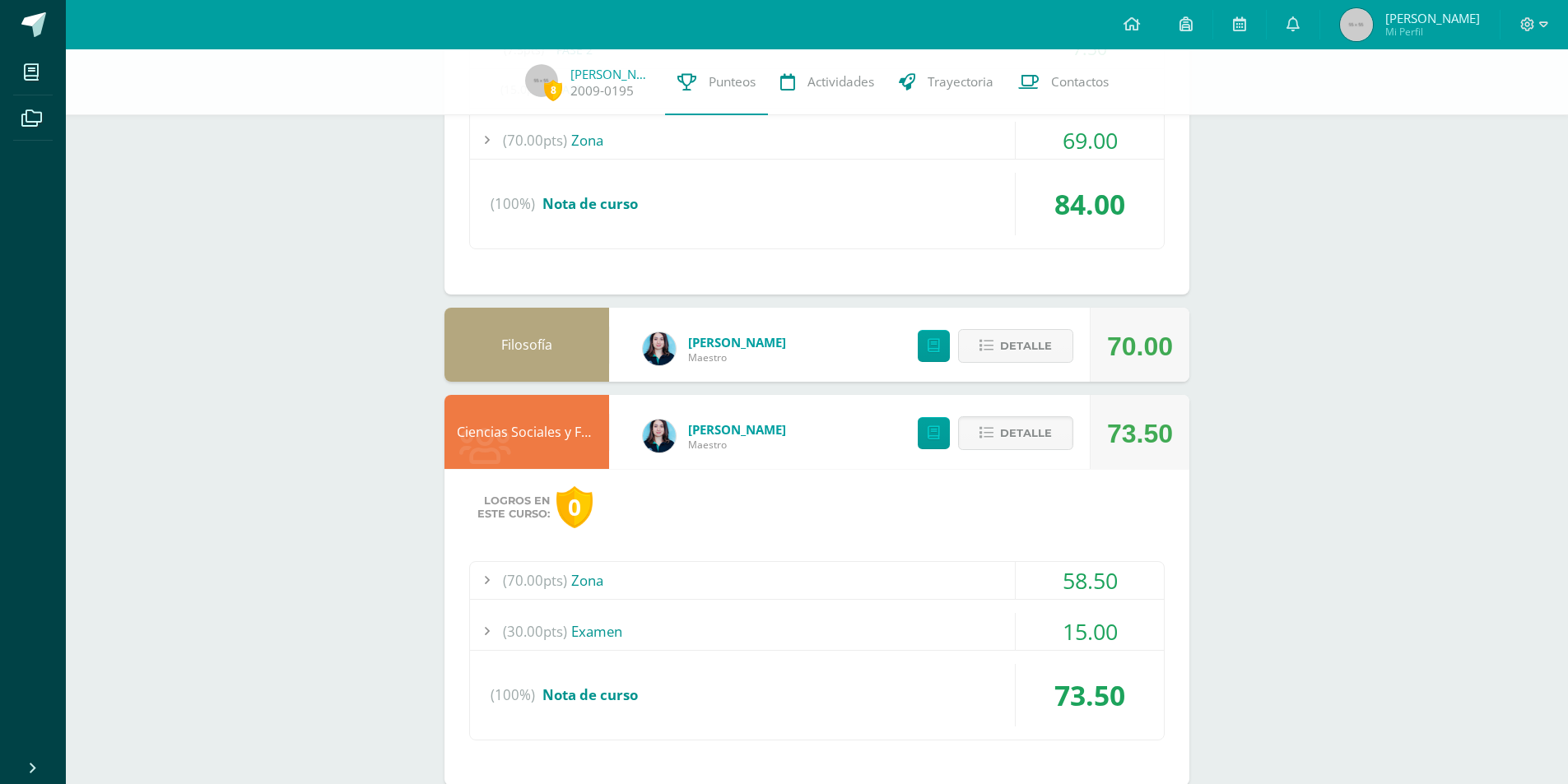
click at [873, 581] on div "(70.00pts) Zona" at bounding box center [817, 580] width 693 height 37
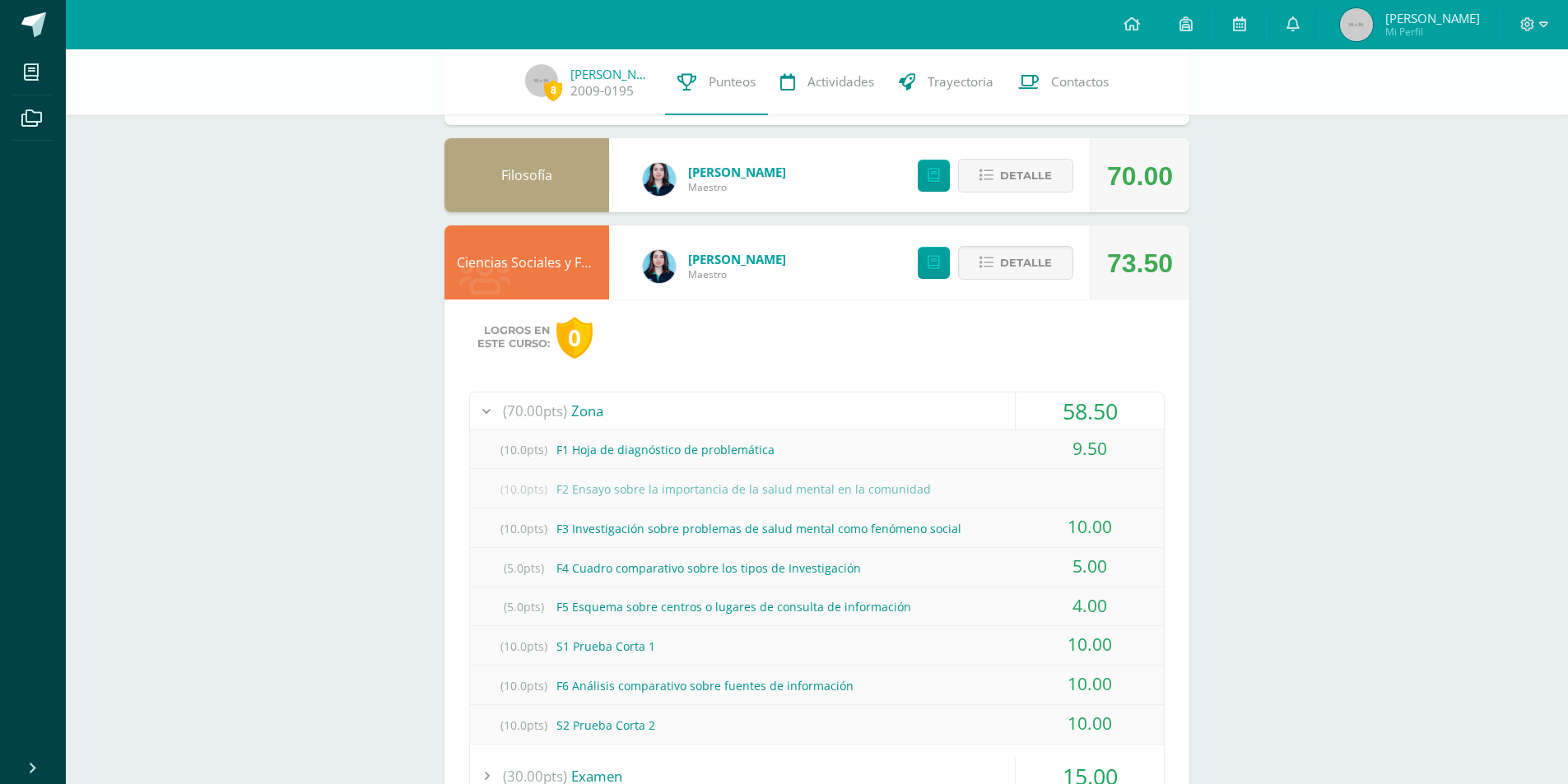
scroll to position [2609, 0]
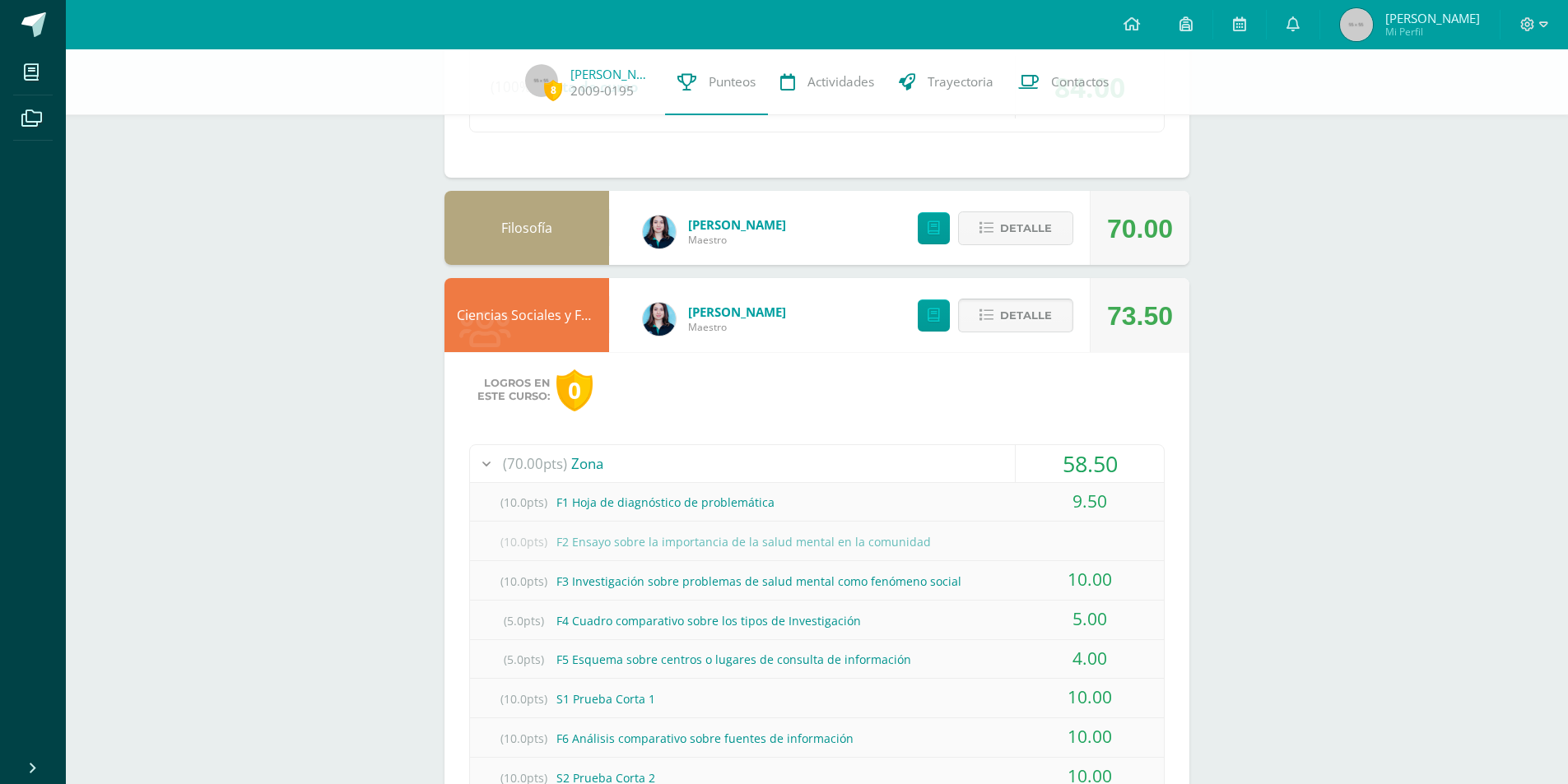
click at [1000, 321] on button "Detalle" at bounding box center [1015, 315] width 115 height 34
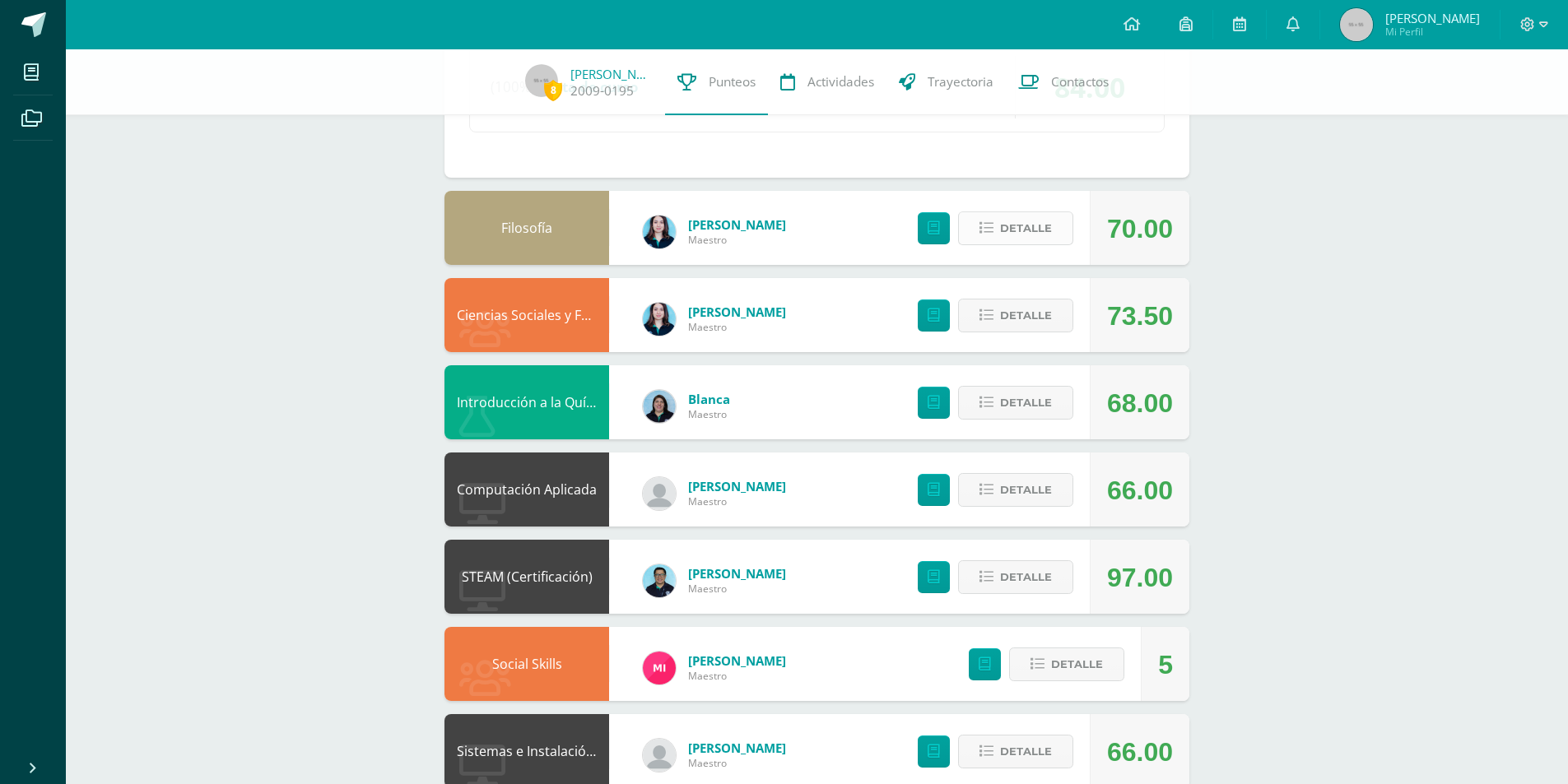
click at [1002, 213] on span "Detalle" at bounding box center [1026, 229] width 52 height 30
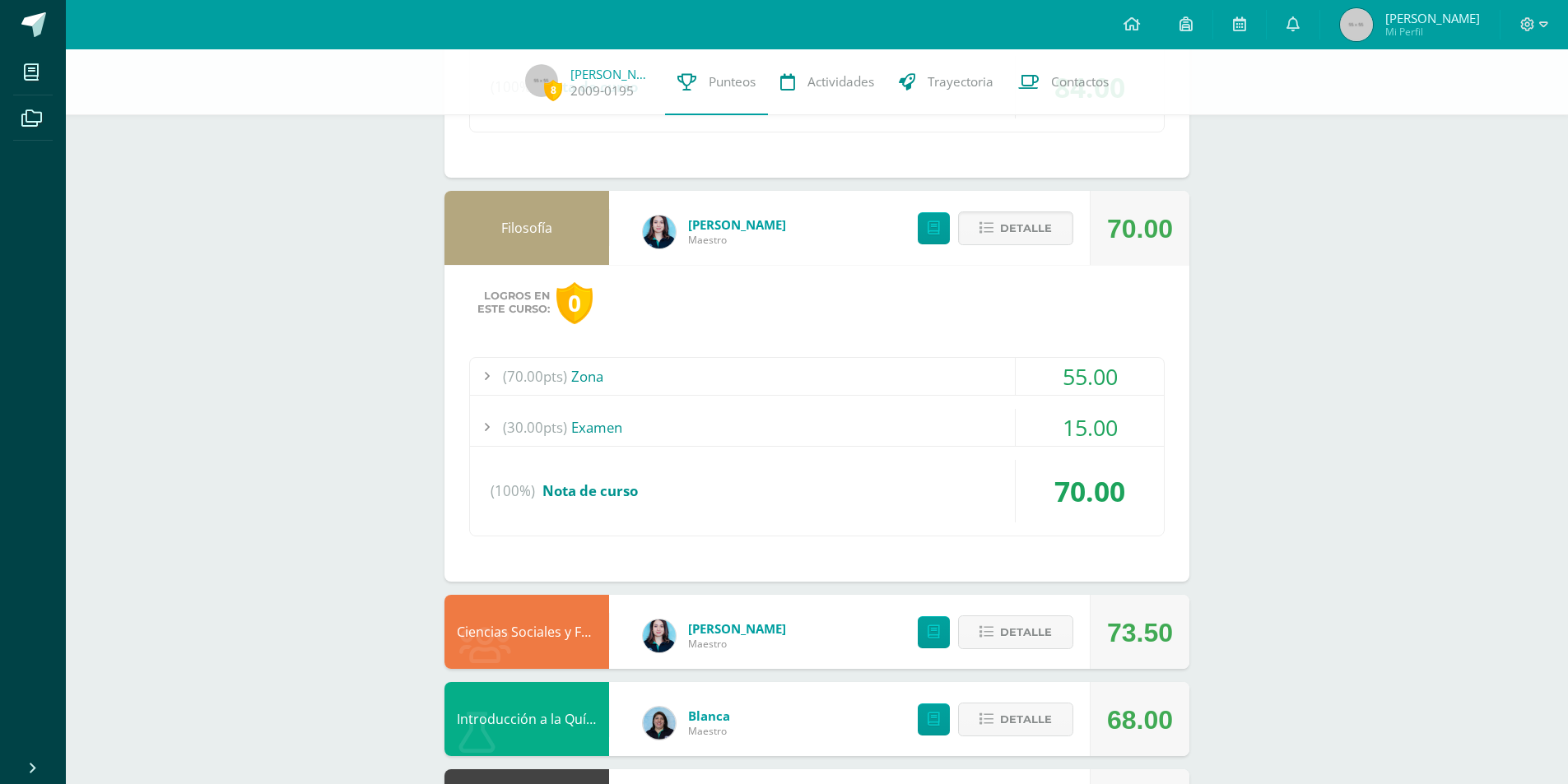
click at [784, 382] on div "(70.00pts) Zona" at bounding box center [817, 376] width 693 height 37
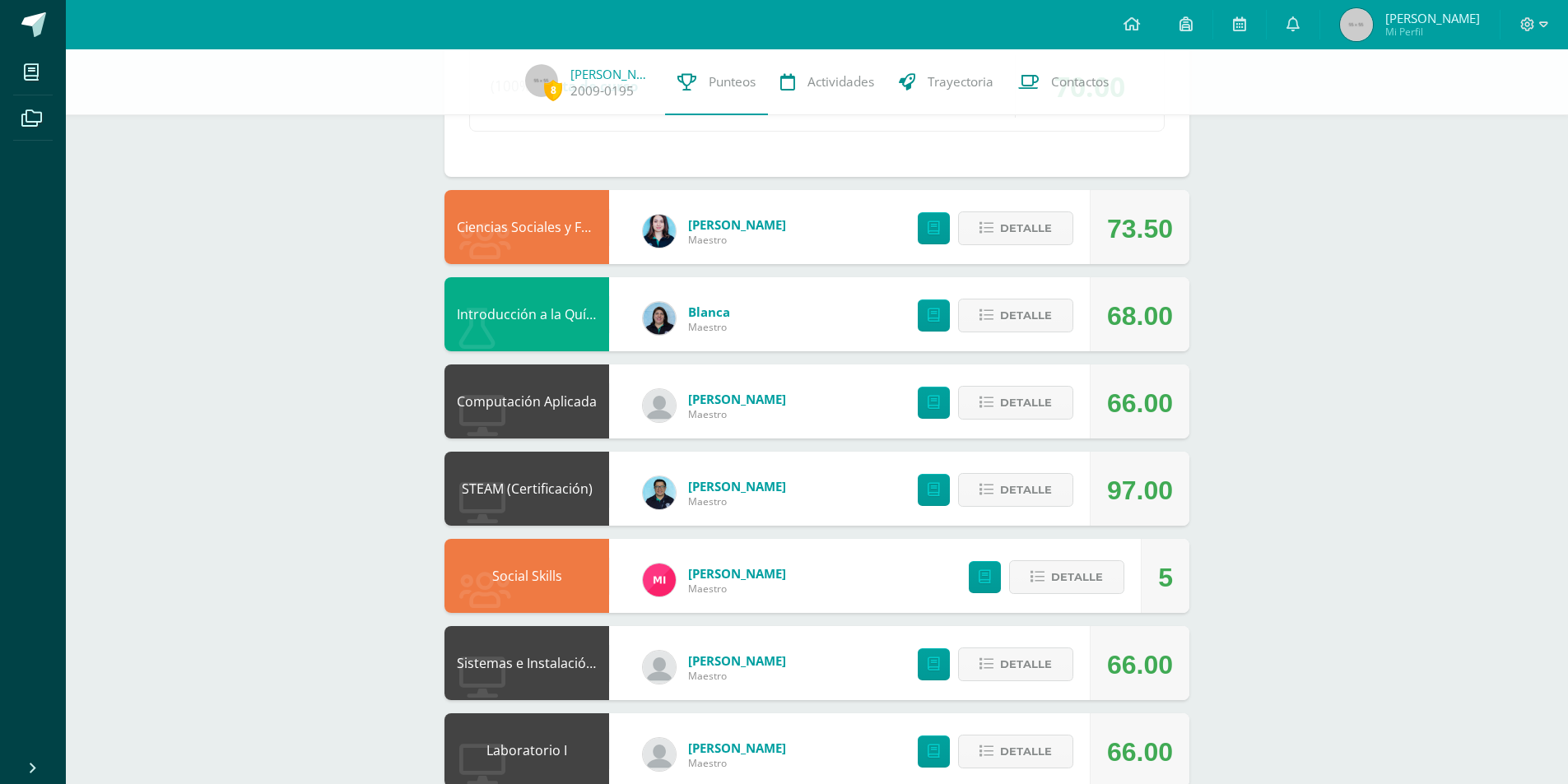
scroll to position [3267, 0]
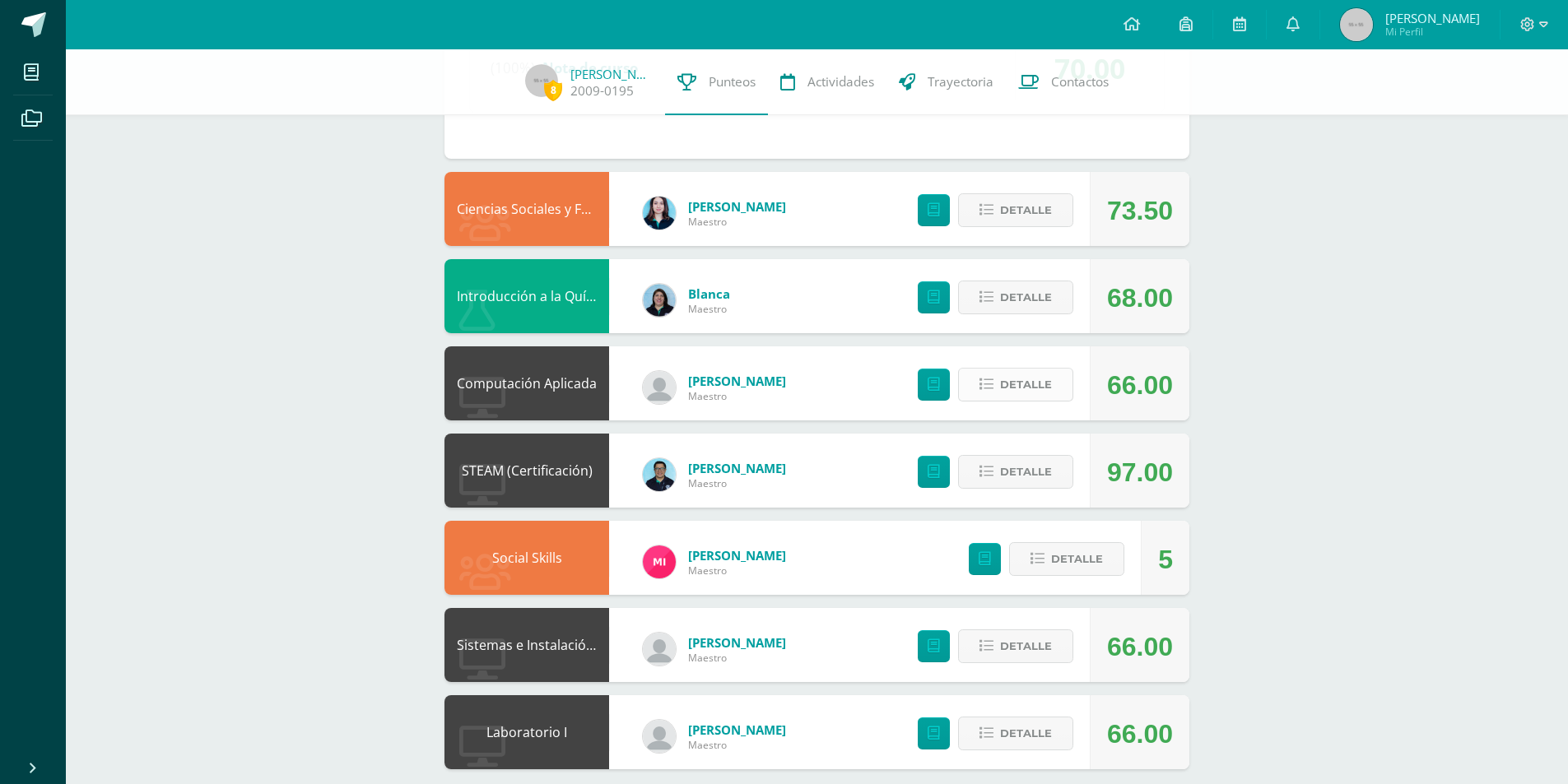
click at [997, 391] on button "Detalle" at bounding box center [1015, 385] width 115 height 34
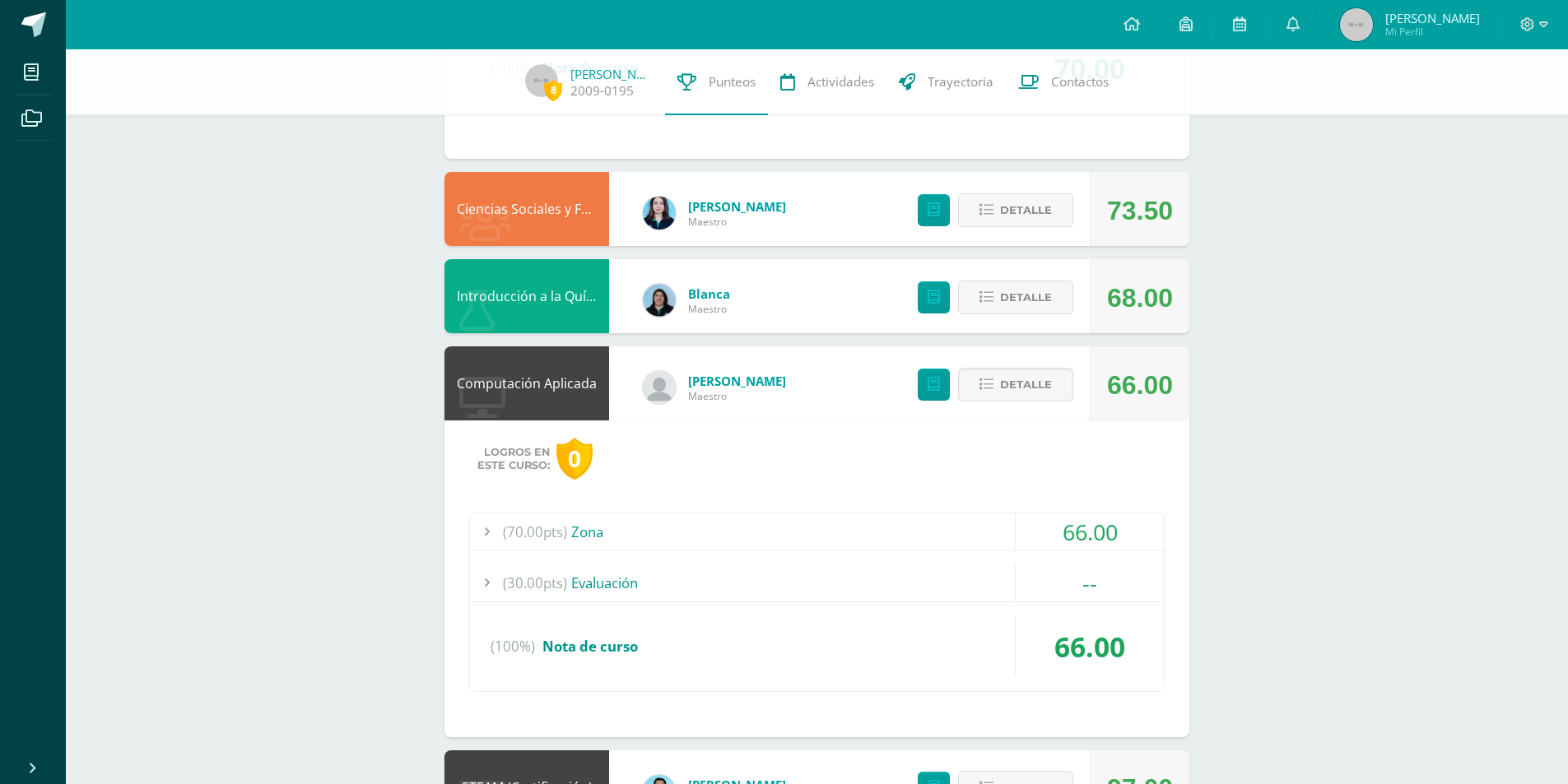
click at [788, 532] on div "(70.00pts) Zona" at bounding box center [817, 531] width 693 height 37
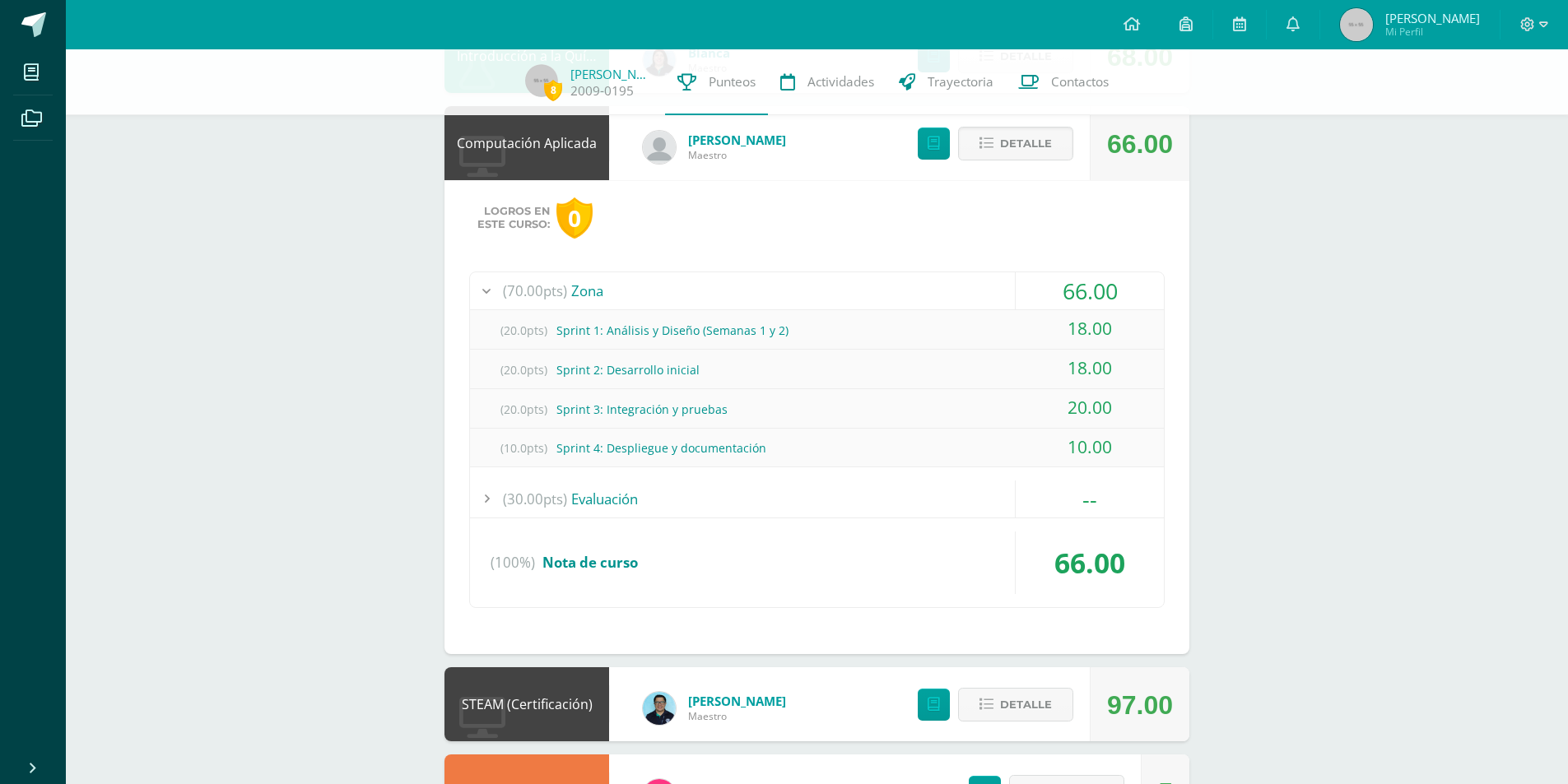
scroll to position [3278, 0]
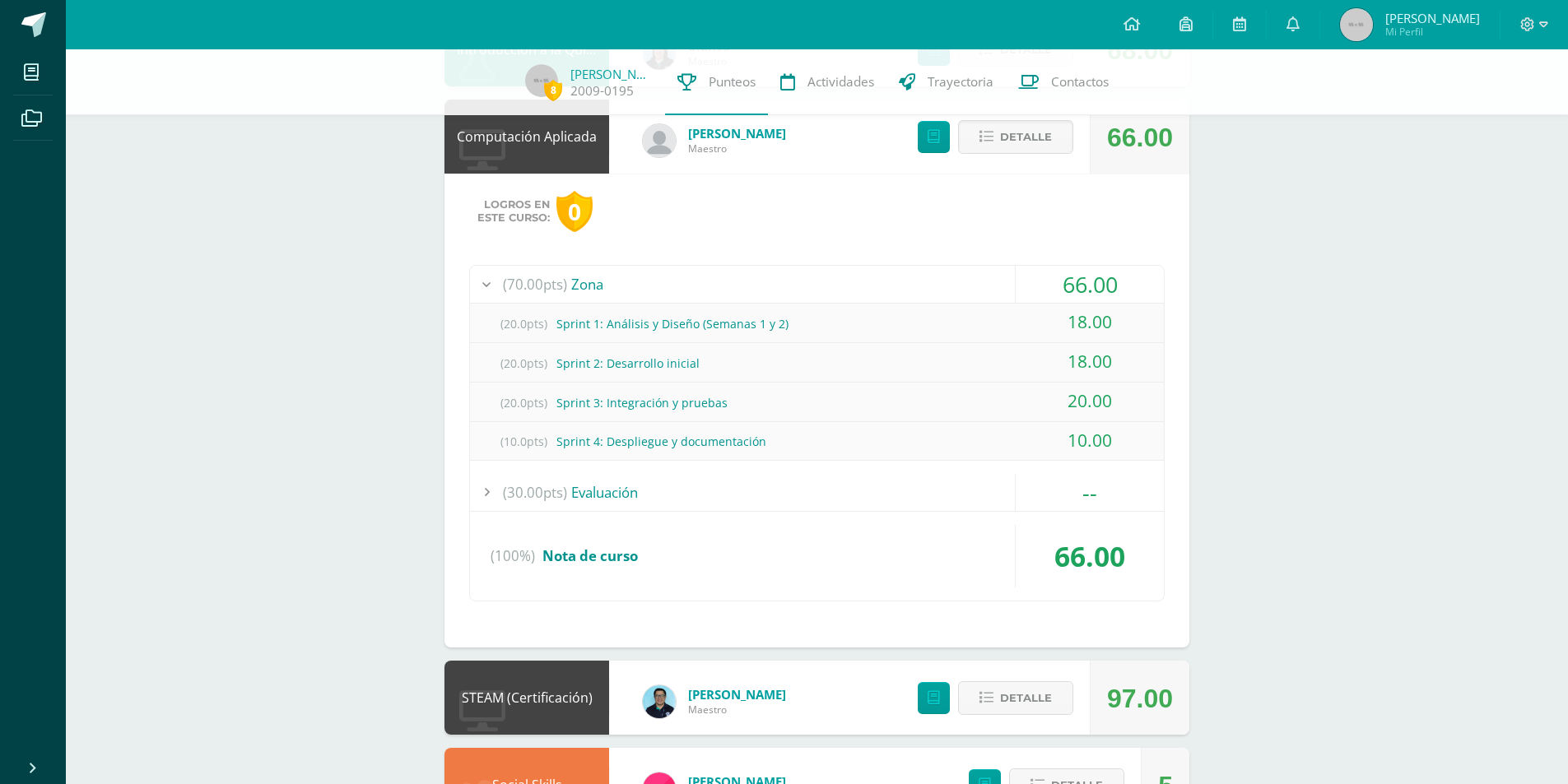
click at [767, 501] on div "(30.00pts) Evaluación" at bounding box center [817, 492] width 693 height 37
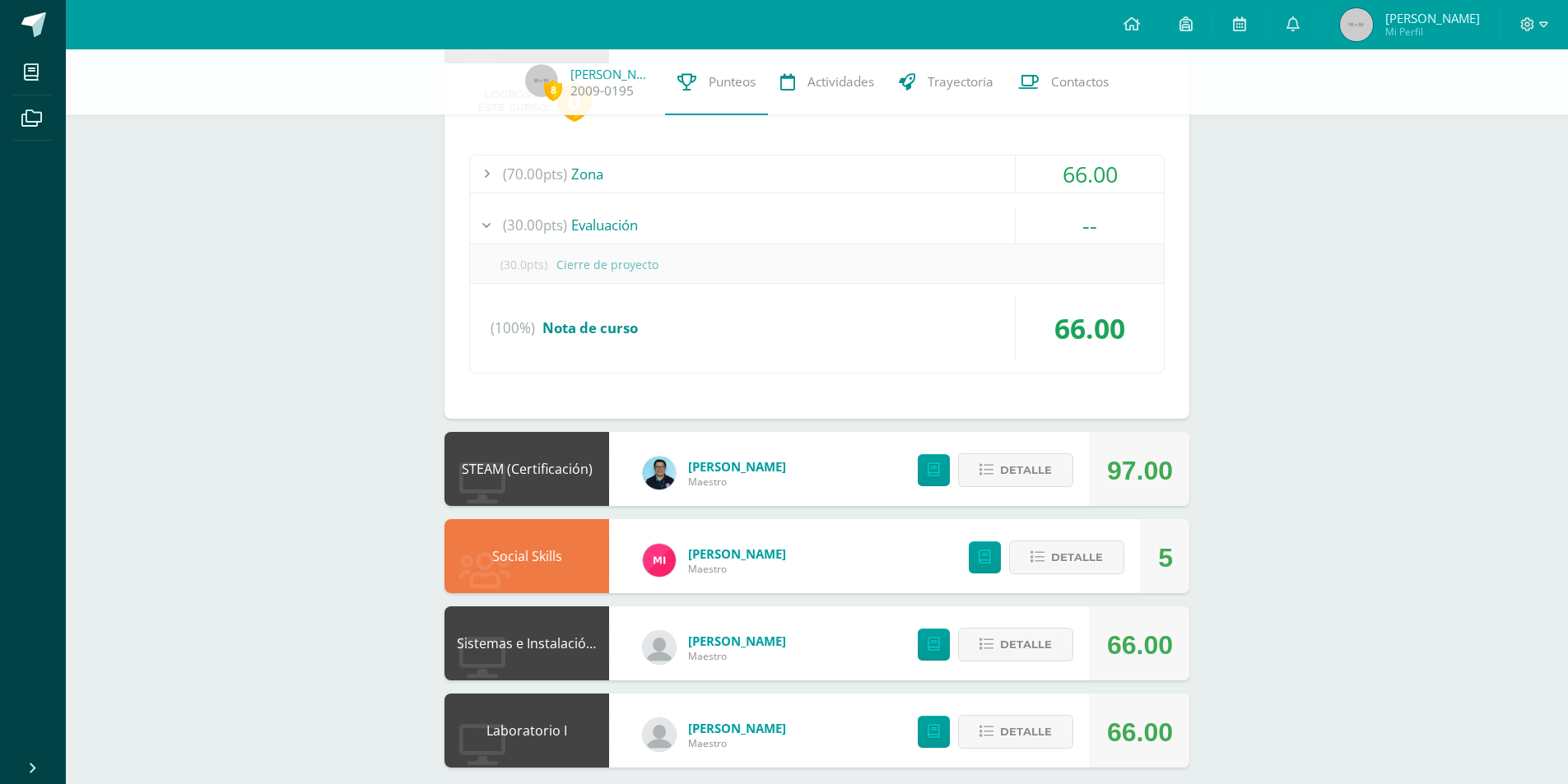
scroll to position [3405, 0]
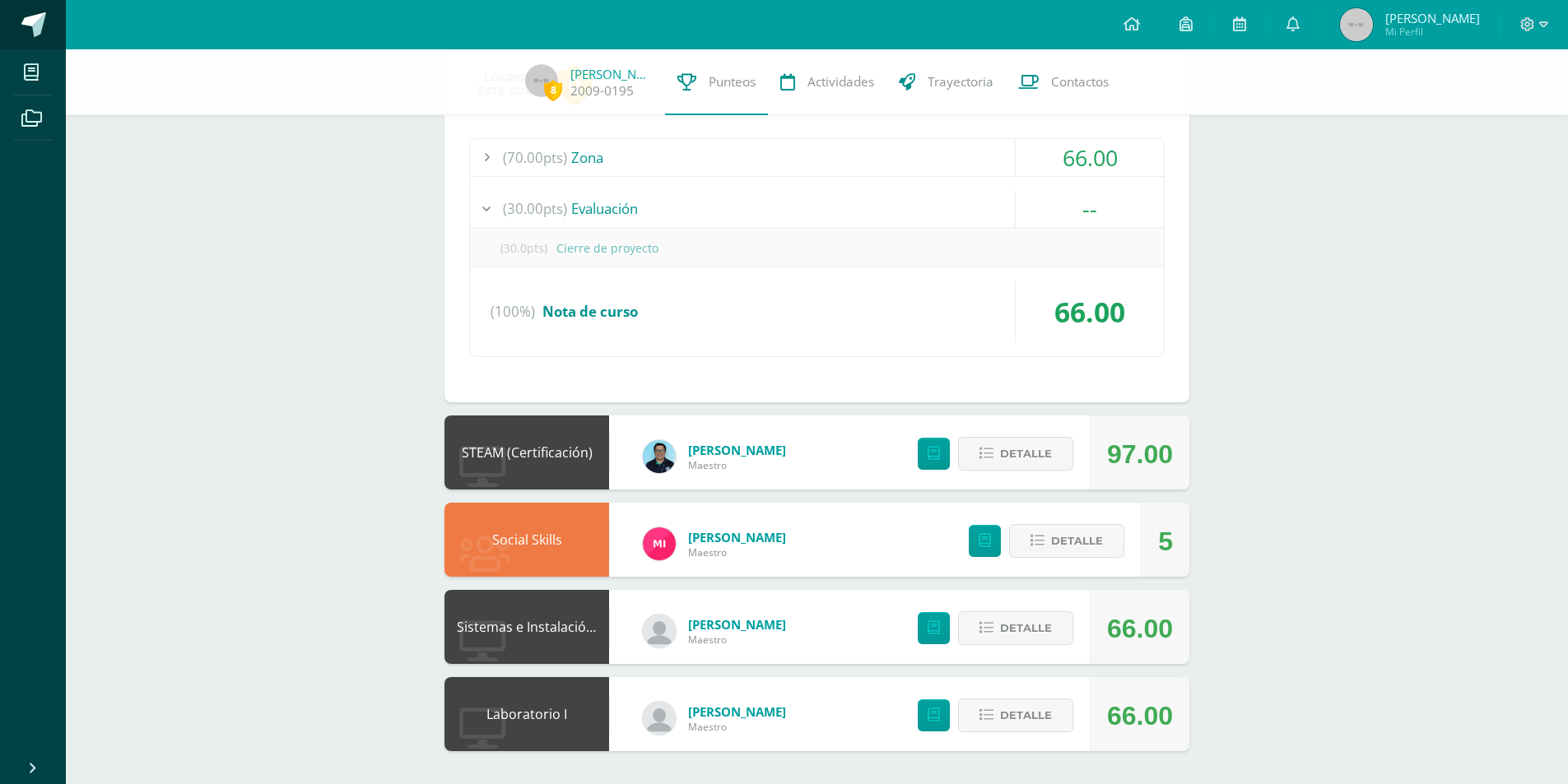
click at [45, 29] on span at bounding box center [34, 25] width 25 height 25
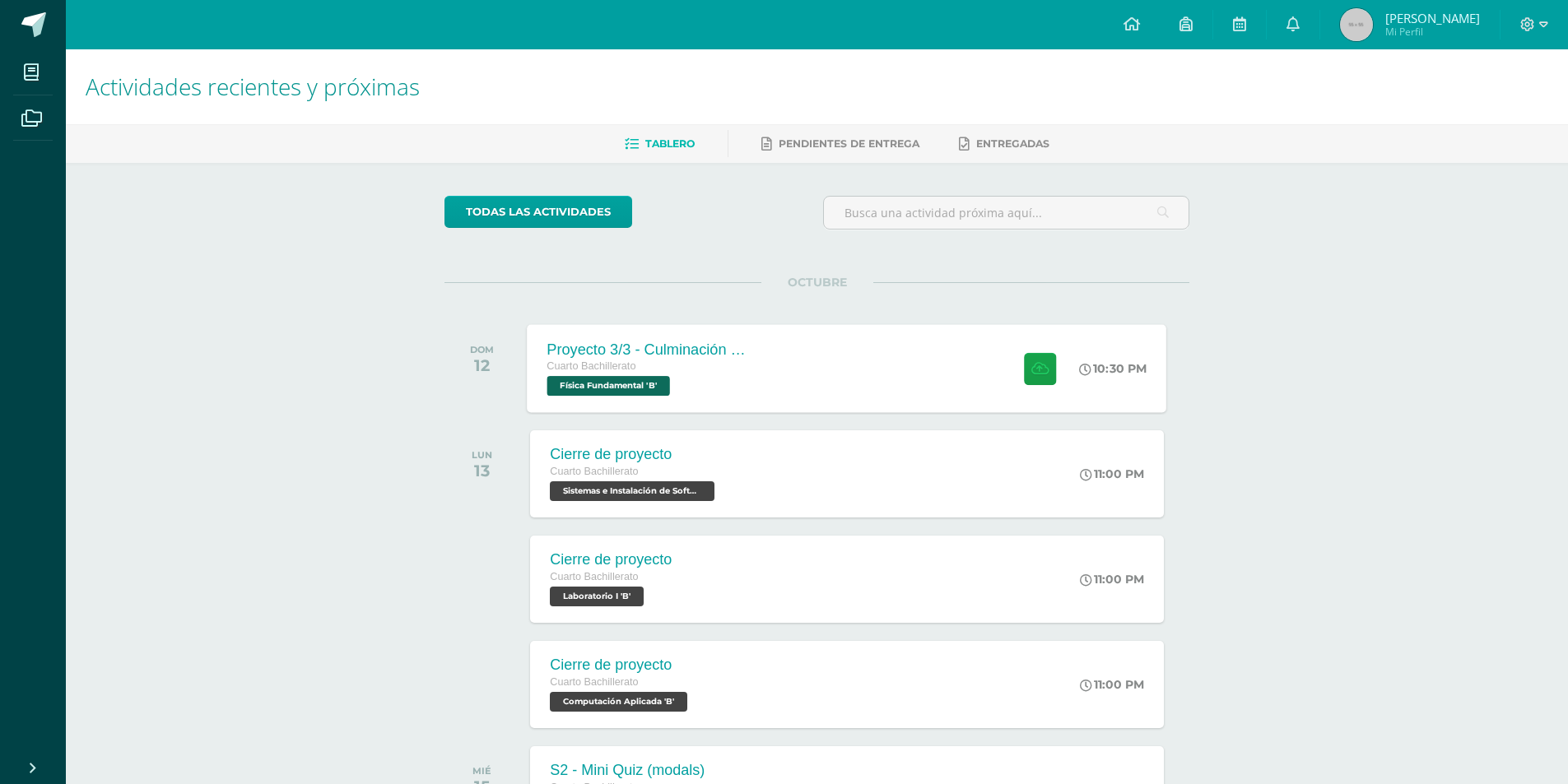
click at [806, 375] on div "Proyecto 3/3 - Culminación y Presentación Cuarto Bachillerato Física Fundamenta…" at bounding box center [847, 368] width 640 height 88
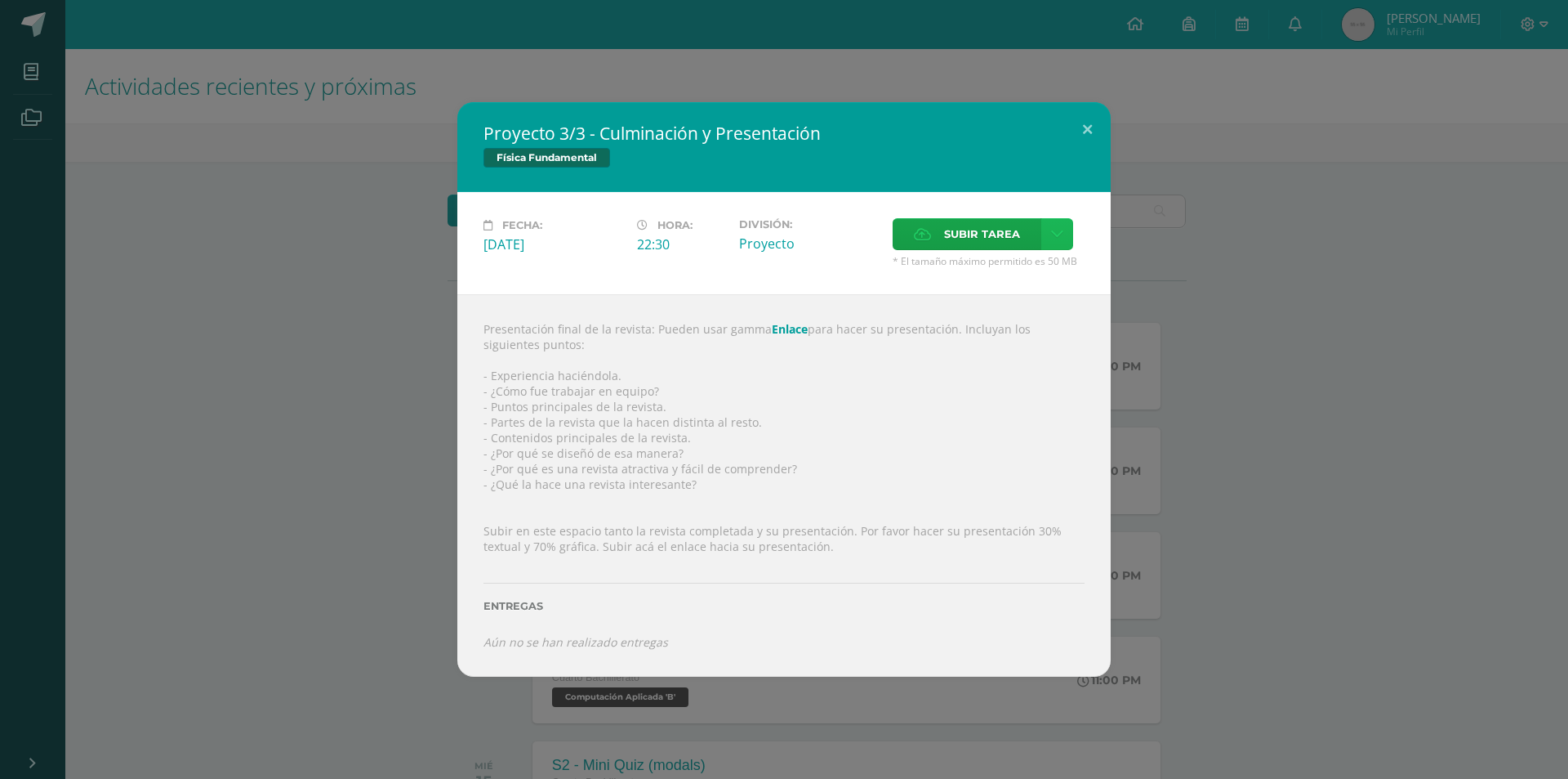
click at [1063, 234] on link at bounding box center [1057, 234] width 32 height 32
click at [1043, 261] on link "Subir enlace" at bounding box center [1000, 269] width 163 height 26
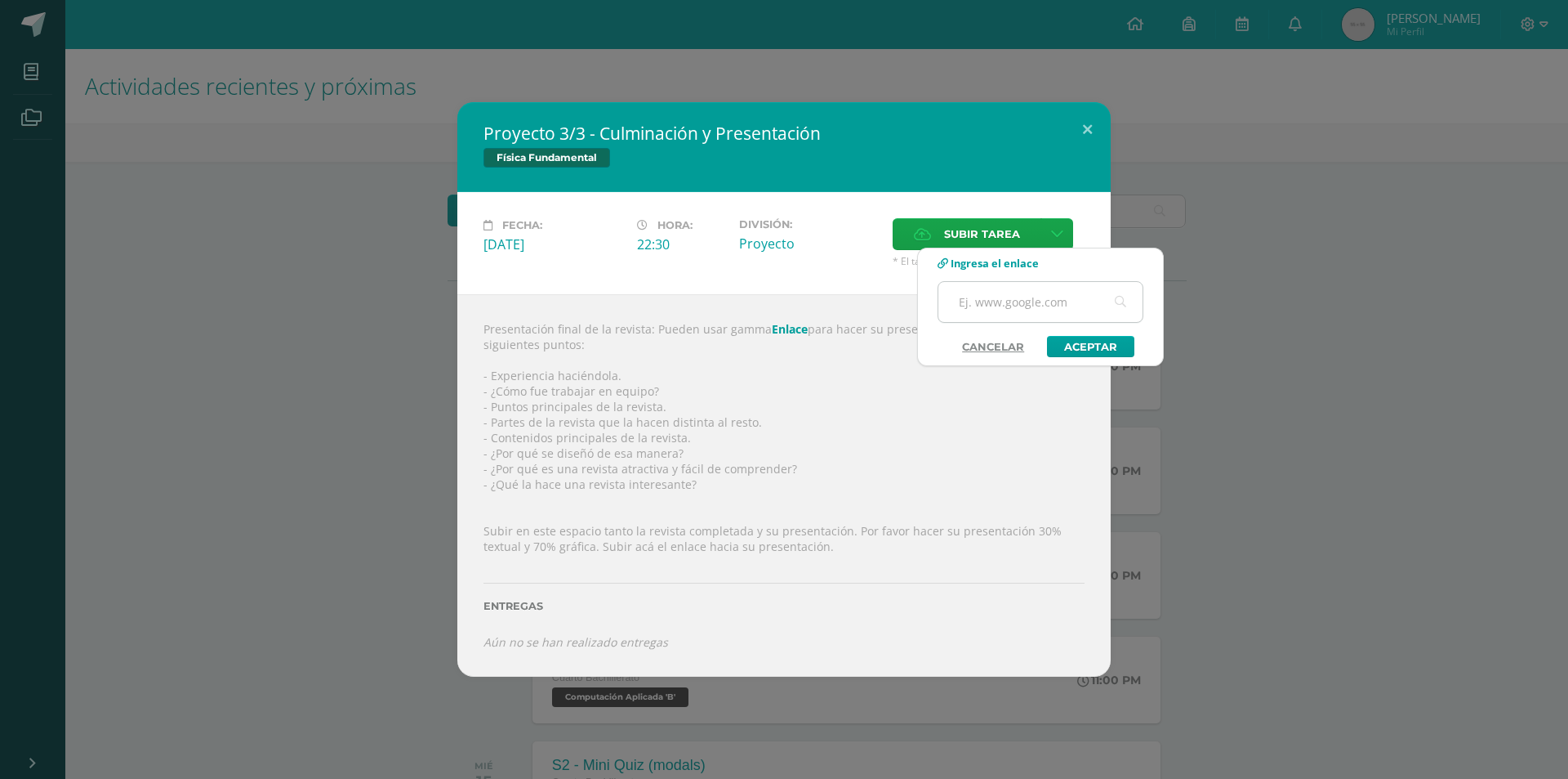
click at [1021, 305] on input "text" at bounding box center [1040, 302] width 204 height 40
paste input "https://gamma.app/docs/El-Poder-Invisible-MAGNETIX-upmu41bxutnjaes"
type input "https://gamma.app/docs/El-Poder-Invisible-MAGNETIX-upmu41bxutnjaes"
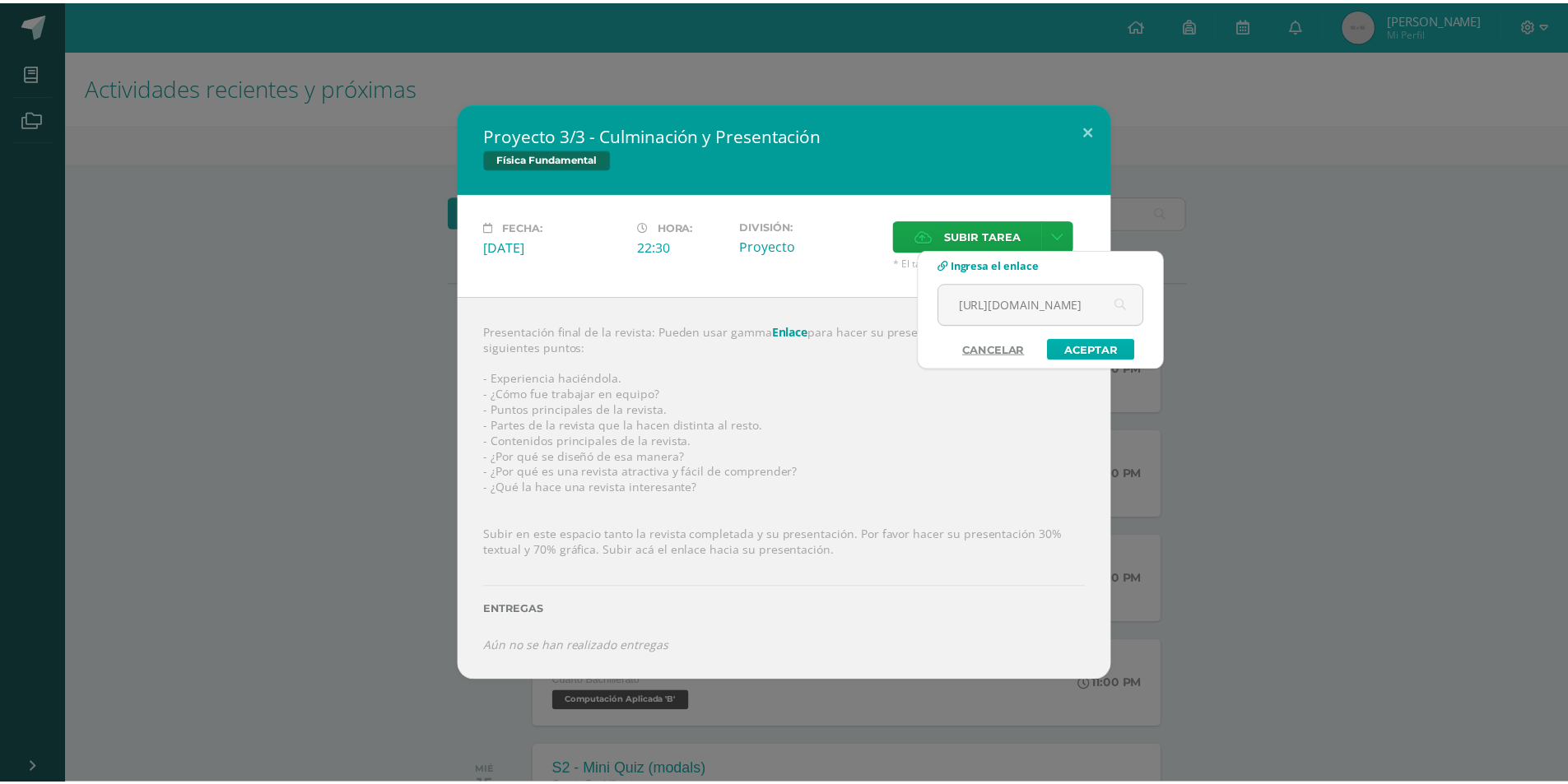
scroll to position [0, 0]
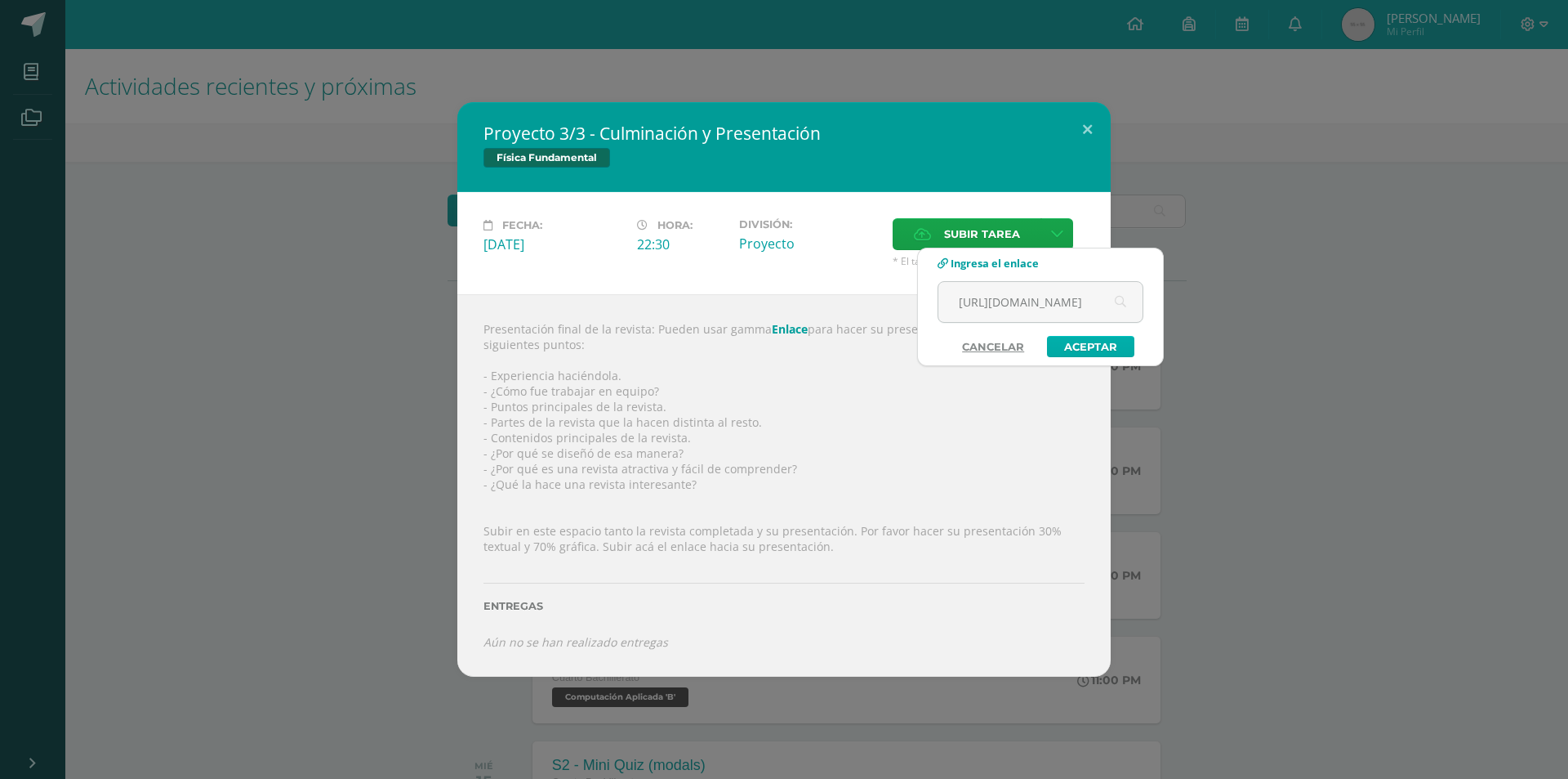
click at [1068, 341] on link "Aceptar" at bounding box center [1091, 347] width 88 height 21
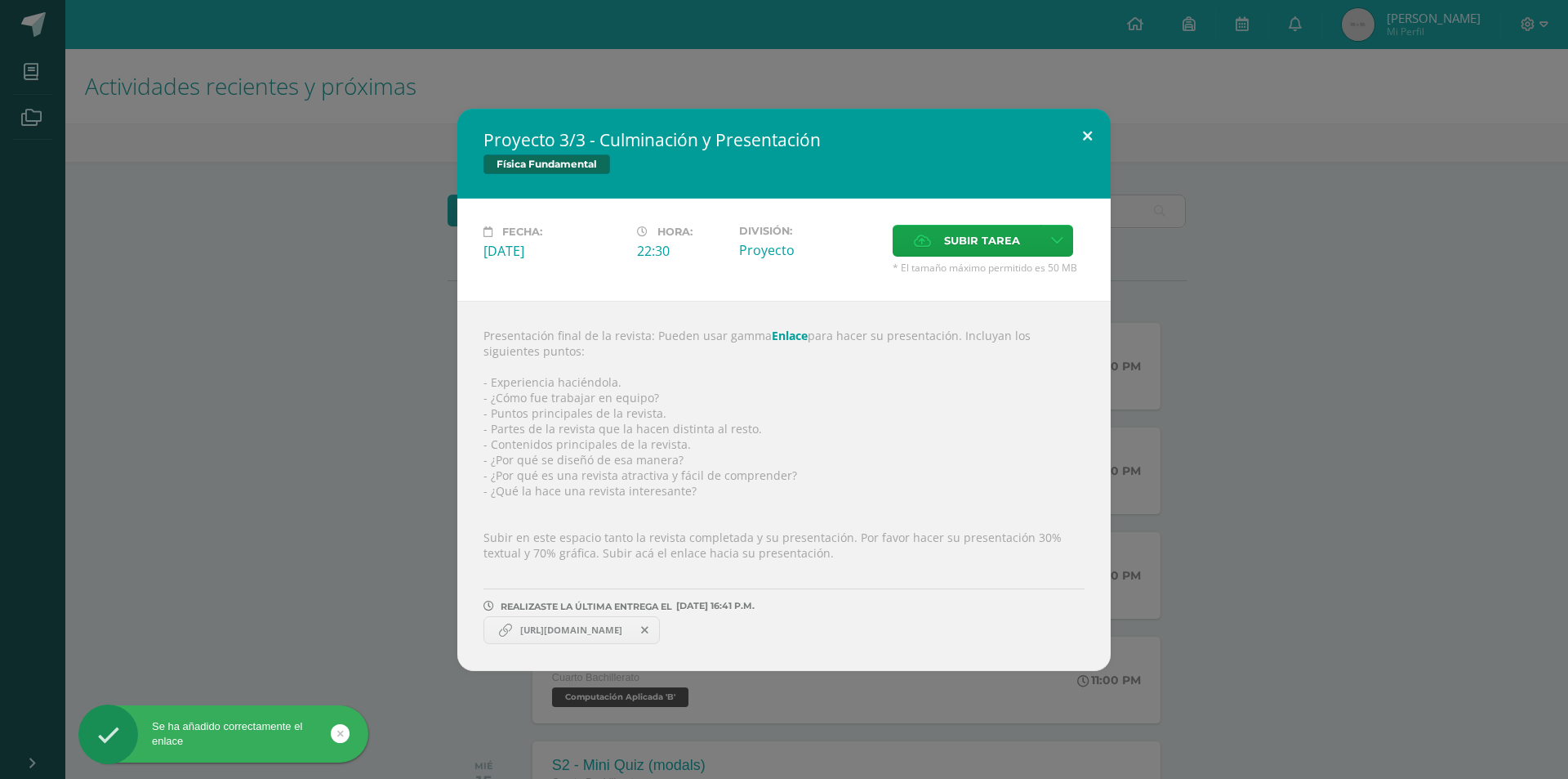
click at [1085, 136] on button at bounding box center [1087, 137] width 47 height 56
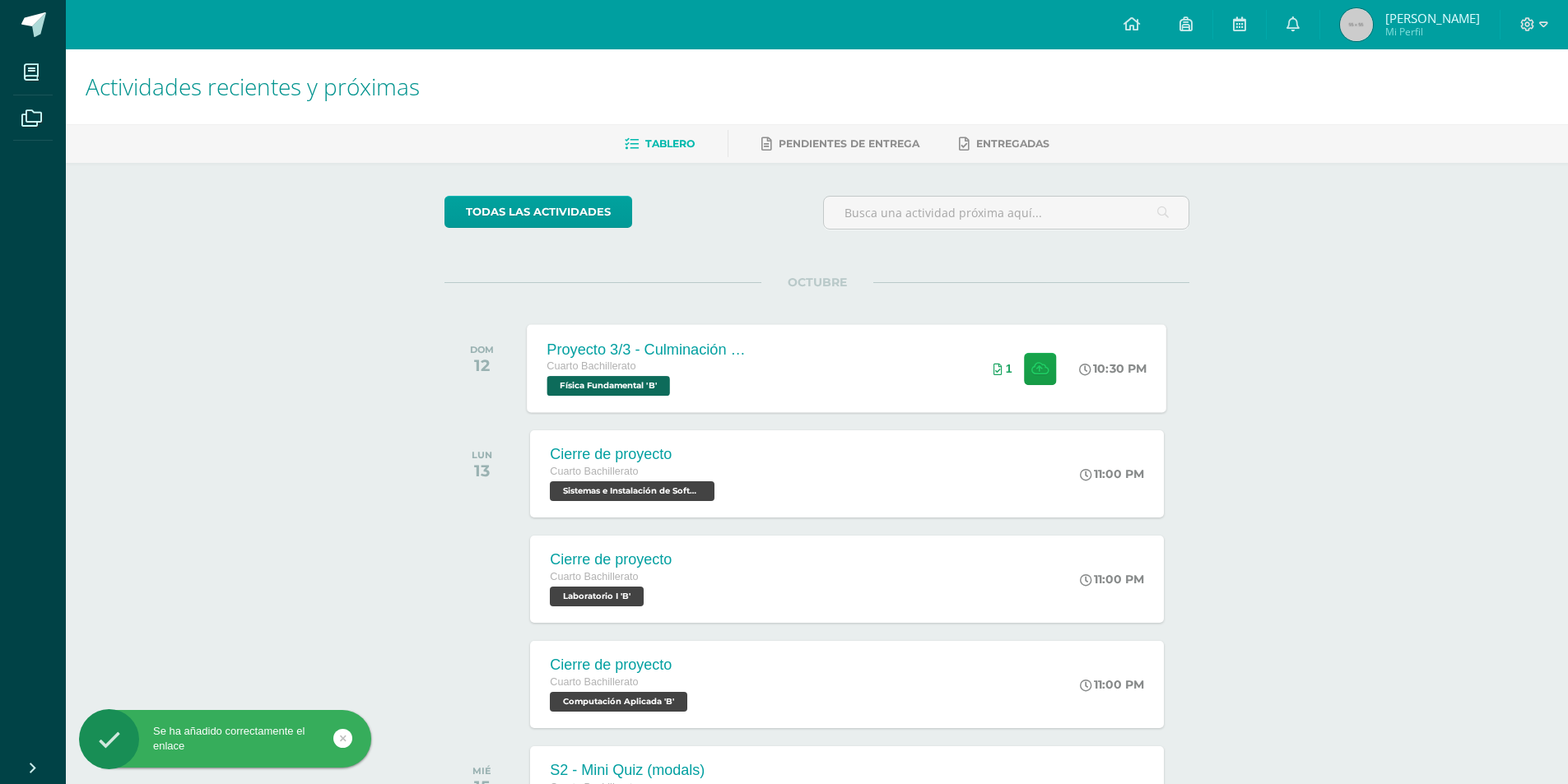
click at [850, 387] on div "Proyecto 3/3 - Culminación y Presentación Cuarto Bachillerato Física Fundamenta…" at bounding box center [847, 368] width 640 height 88
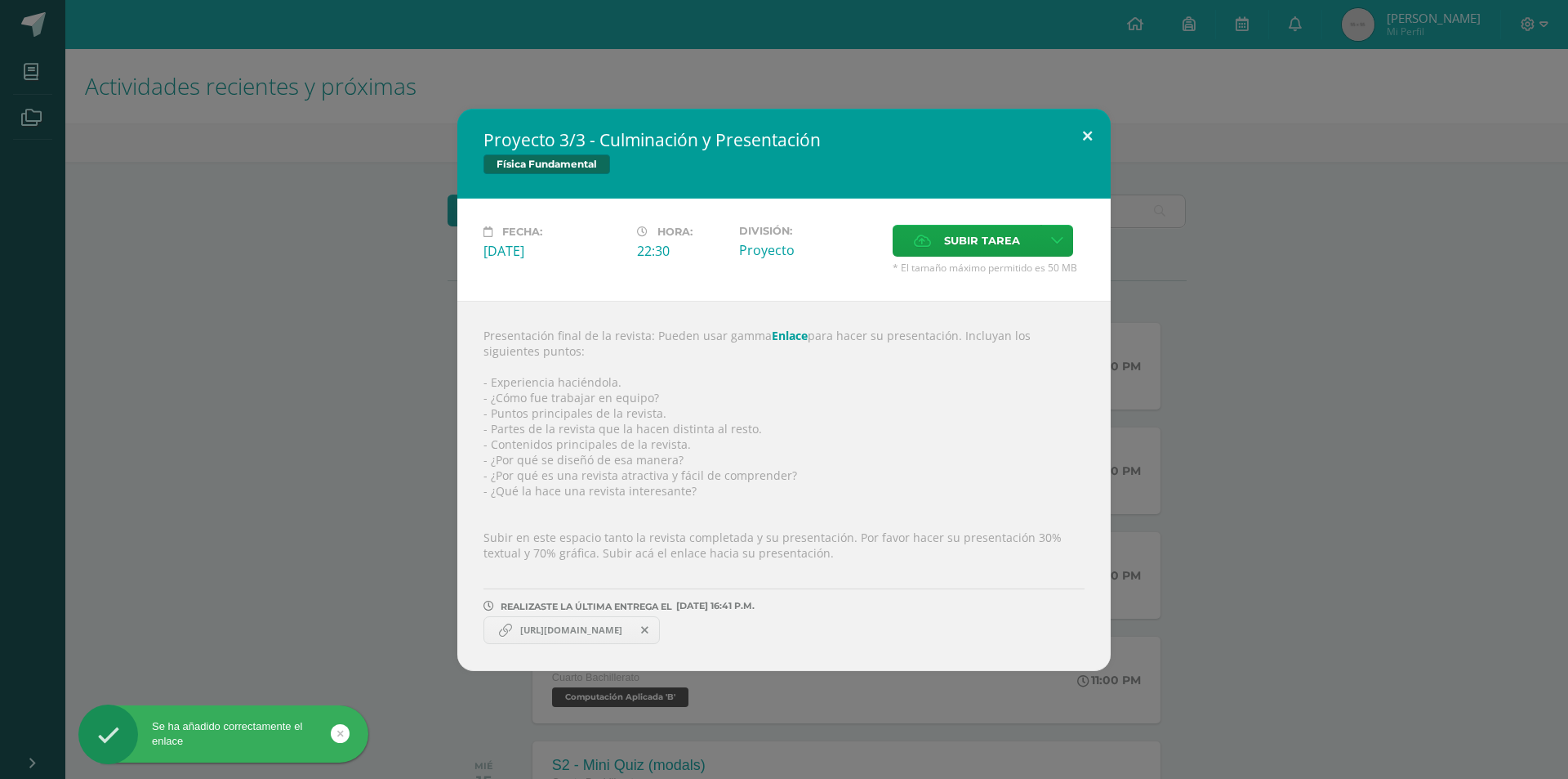
click at [1086, 138] on button at bounding box center [1087, 137] width 47 height 56
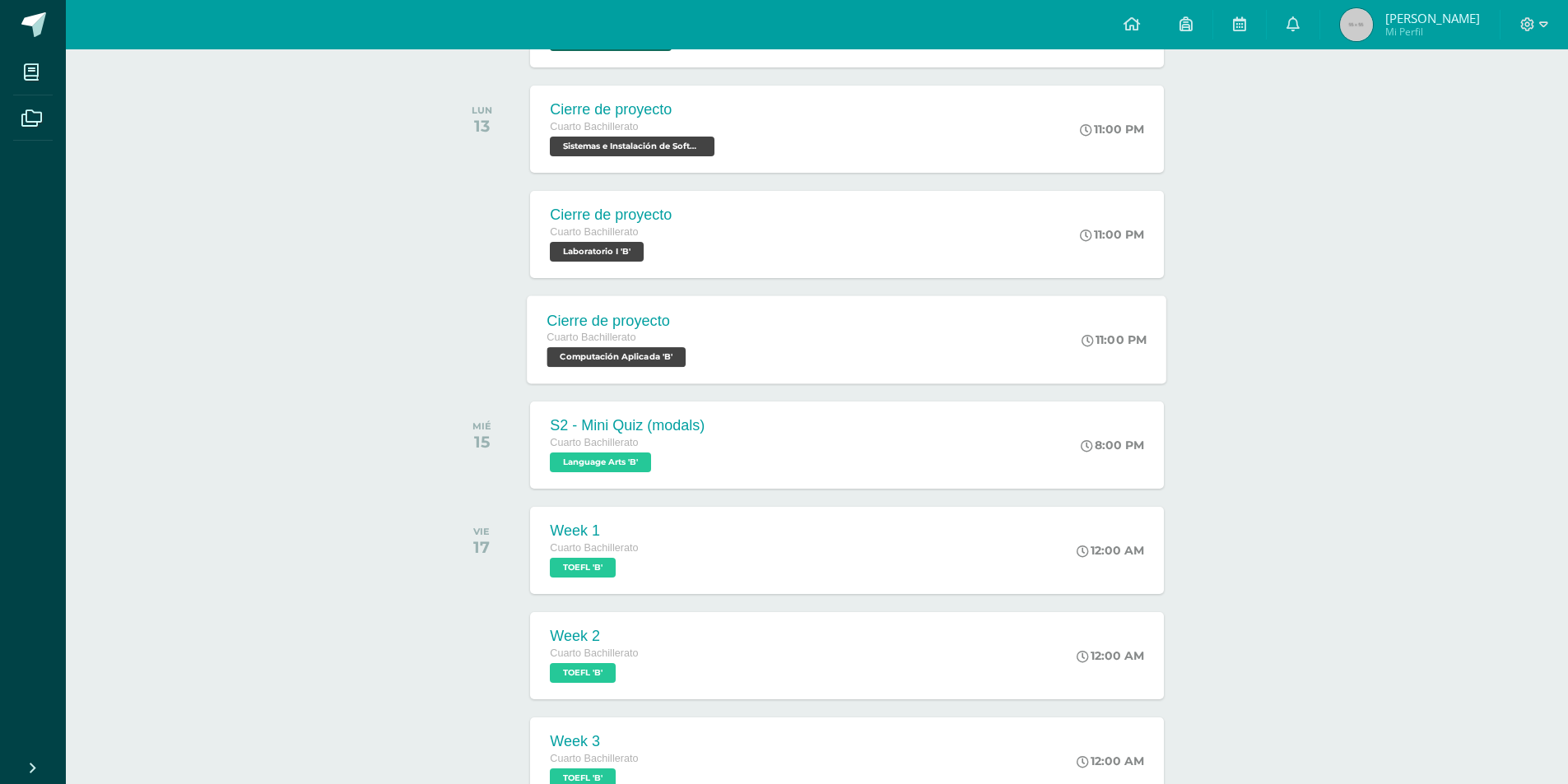
scroll to position [340, 0]
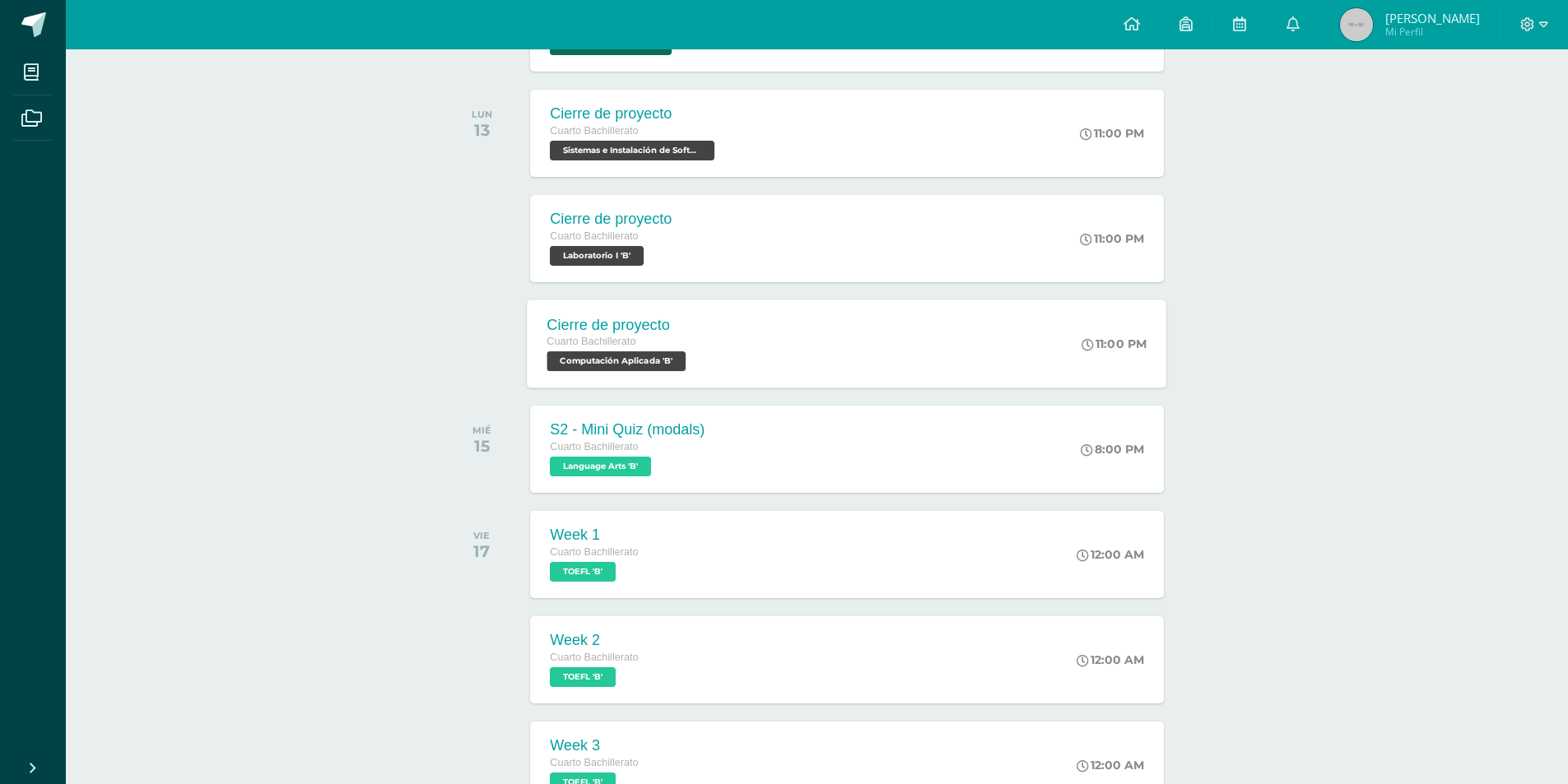
click at [685, 384] on div "Cierre de proyecto Cuarto Bachillerato Computación Aplicada 'B'" at bounding box center [618, 343] width 182 height 88
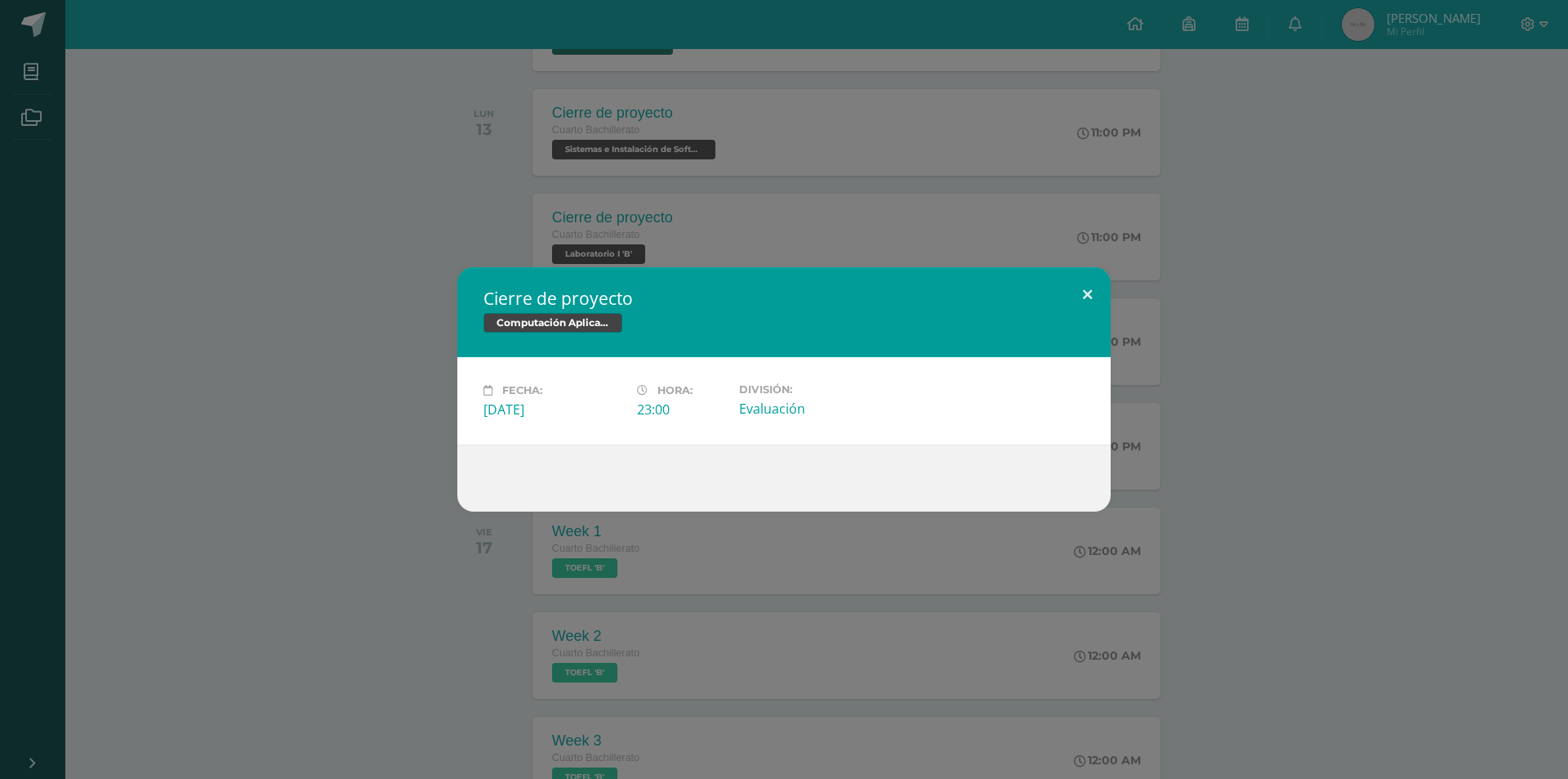
click at [1093, 298] on button at bounding box center [1087, 295] width 47 height 56
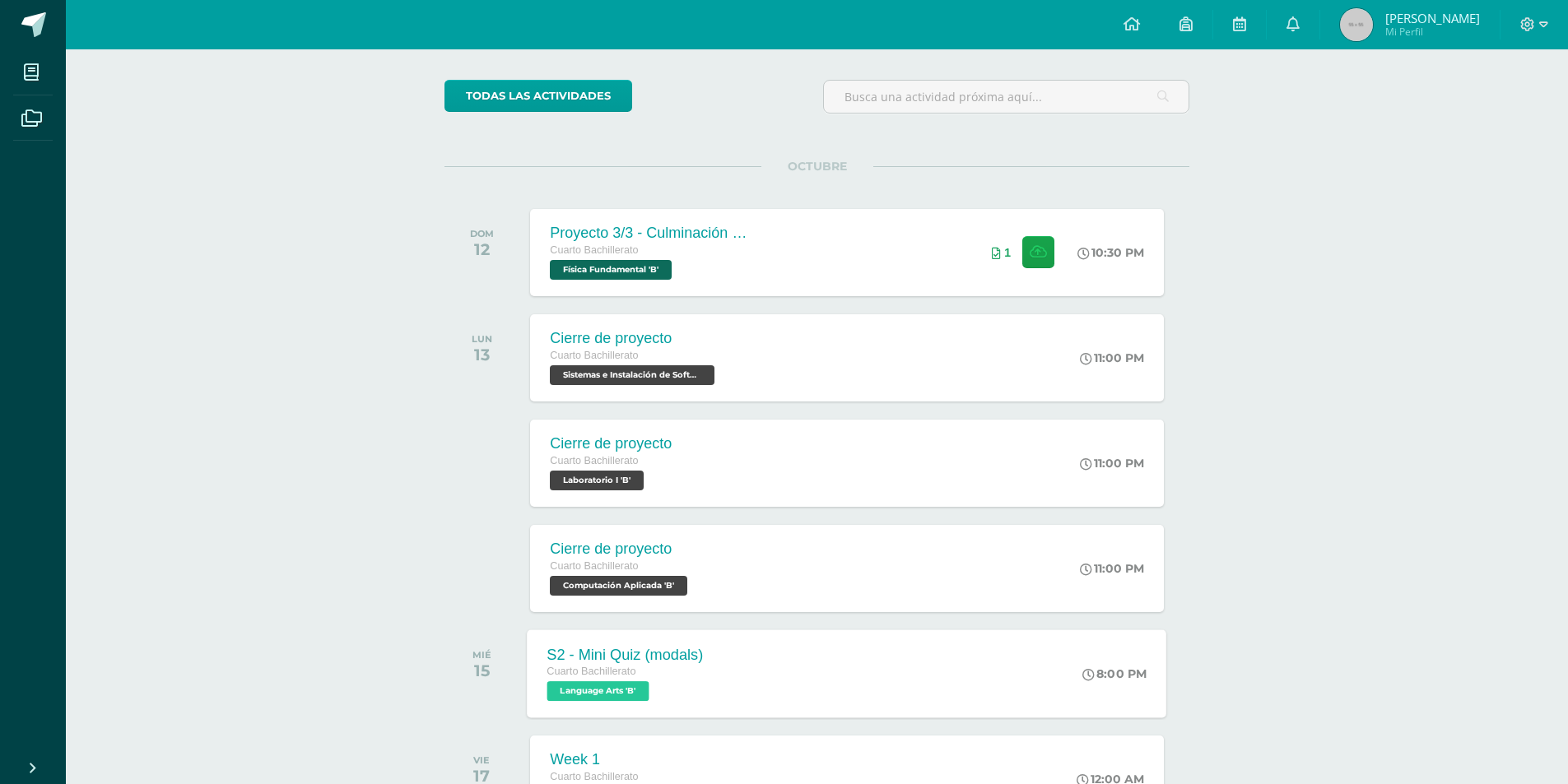
scroll to position [0, 0]
